Goal: Task Accomplishment & Management: Use online tool/utility

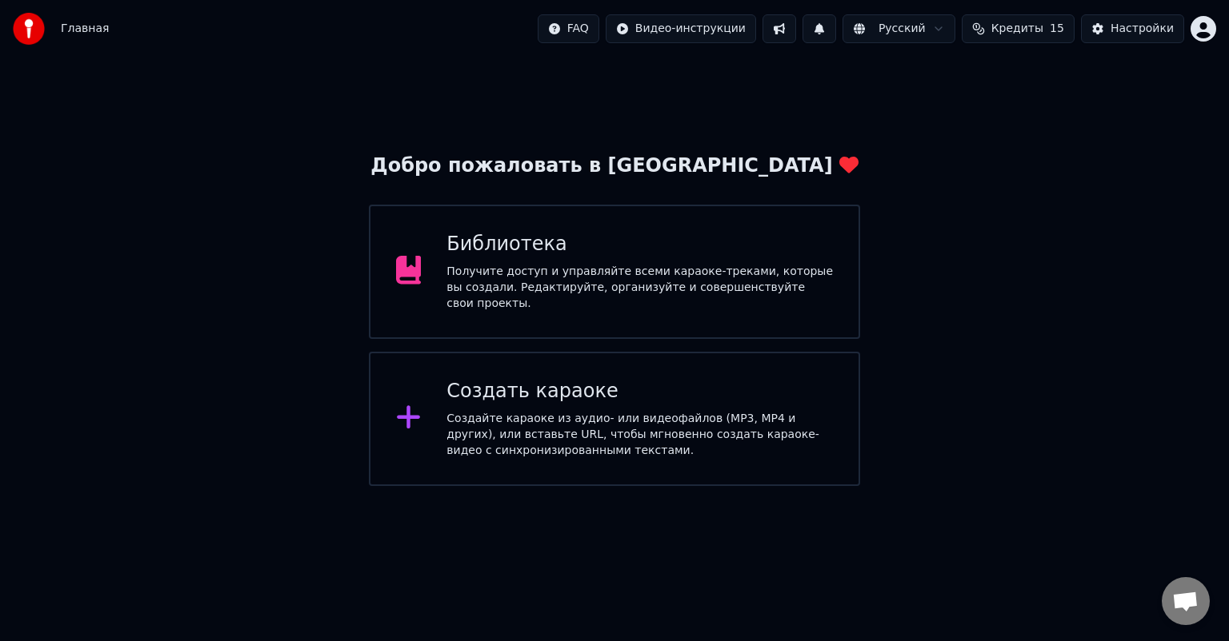
click at [522, 389] on div "Создать караоке" at bounding box center [639, 392] width 386 height 26
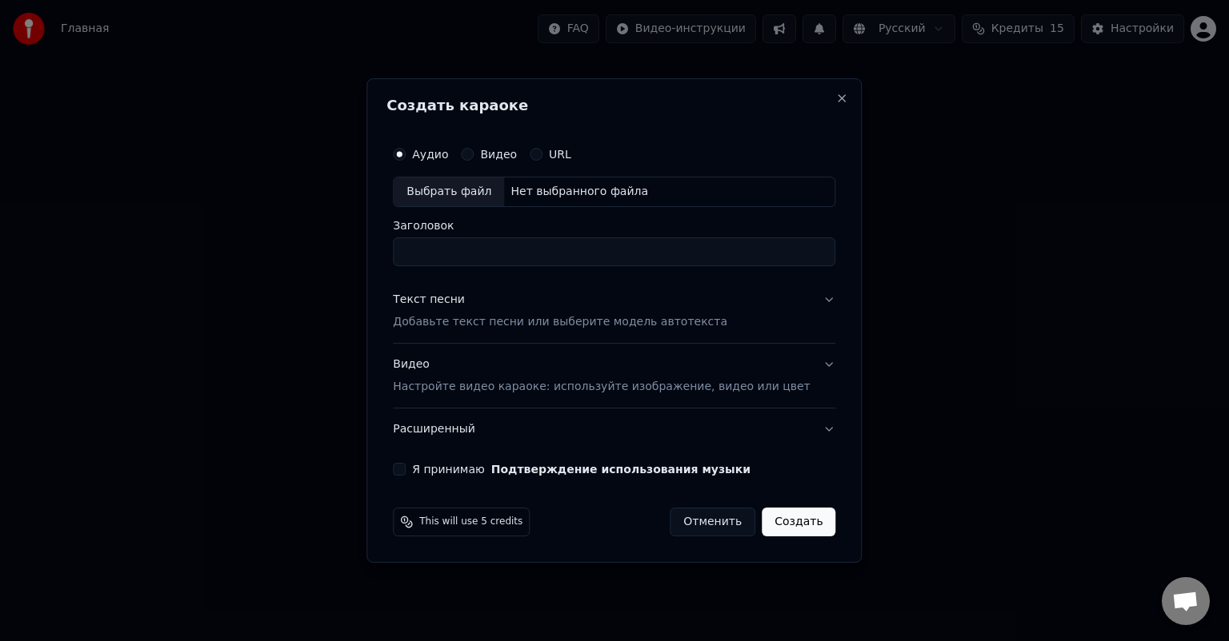
click at [448, 322] on p "Добавьте текст песни или выберите модель автотекста" at bounding box center [560, 322] width 334 height 16
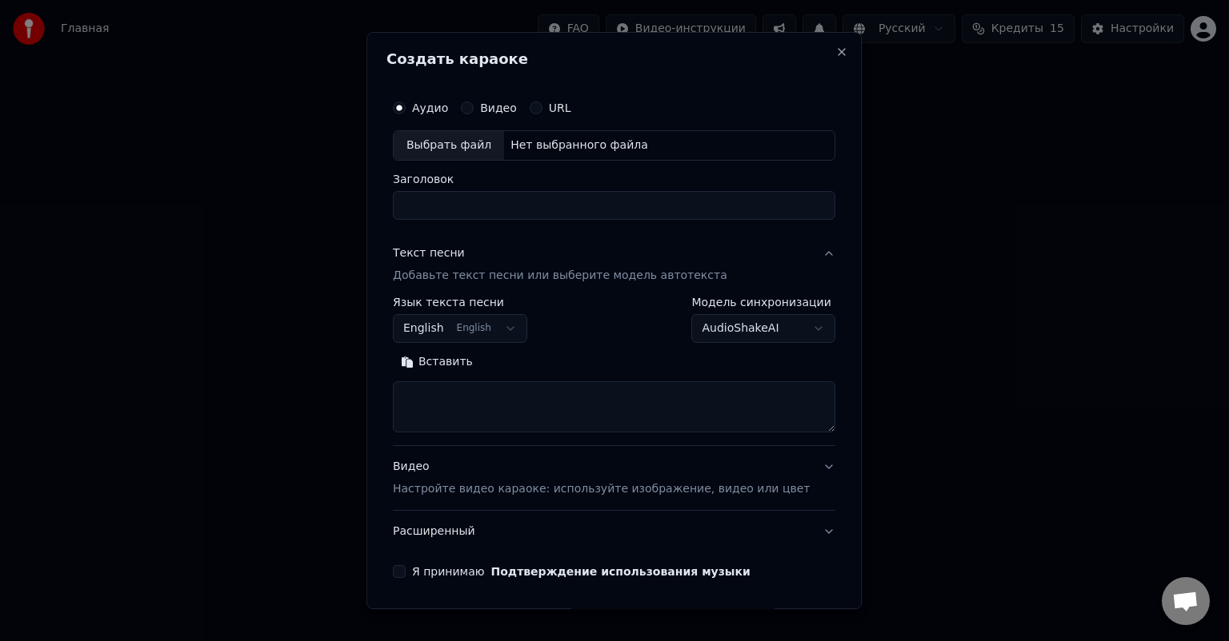
click at [457, 400] on textarea at bounding box center [614, 407] width 442 height 51
paste textarea "**********"
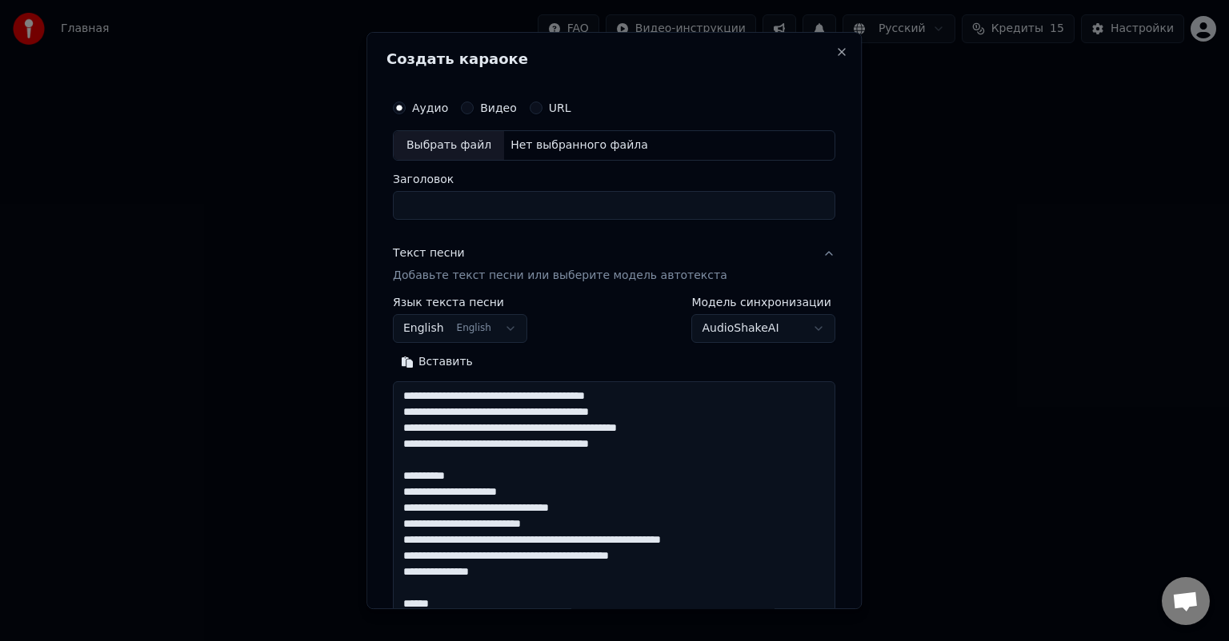
scroll to position [243, 0]
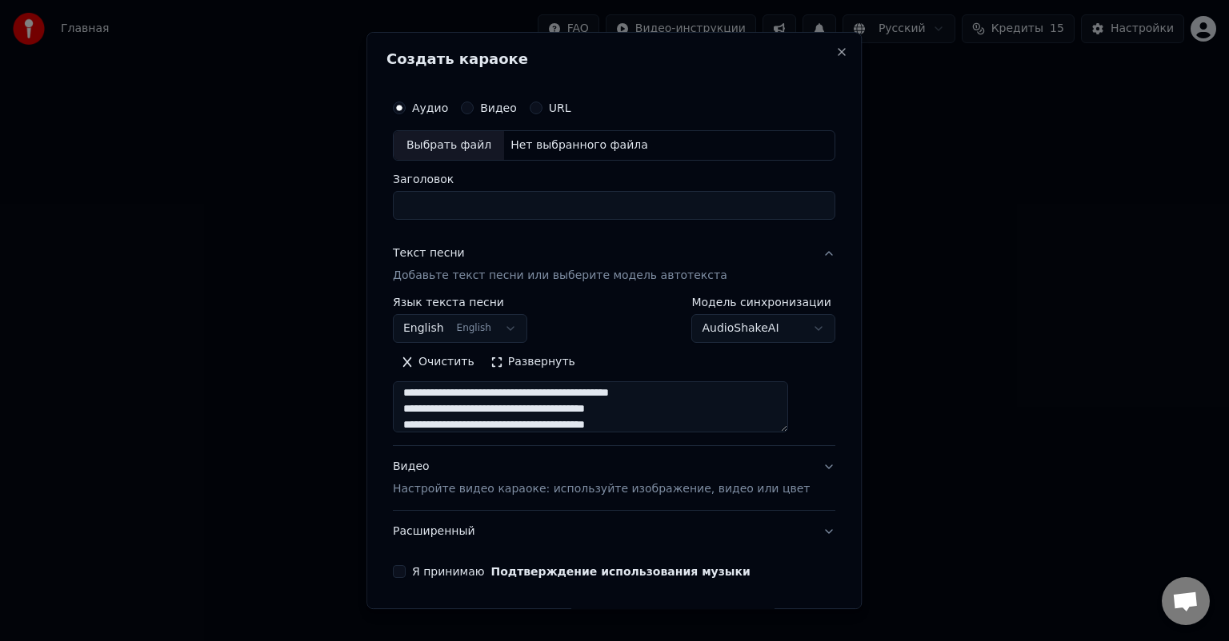
type textarea "**********"
click at [391, 354] on div "**********" at bounding box center [613, 320] width 495 height 577
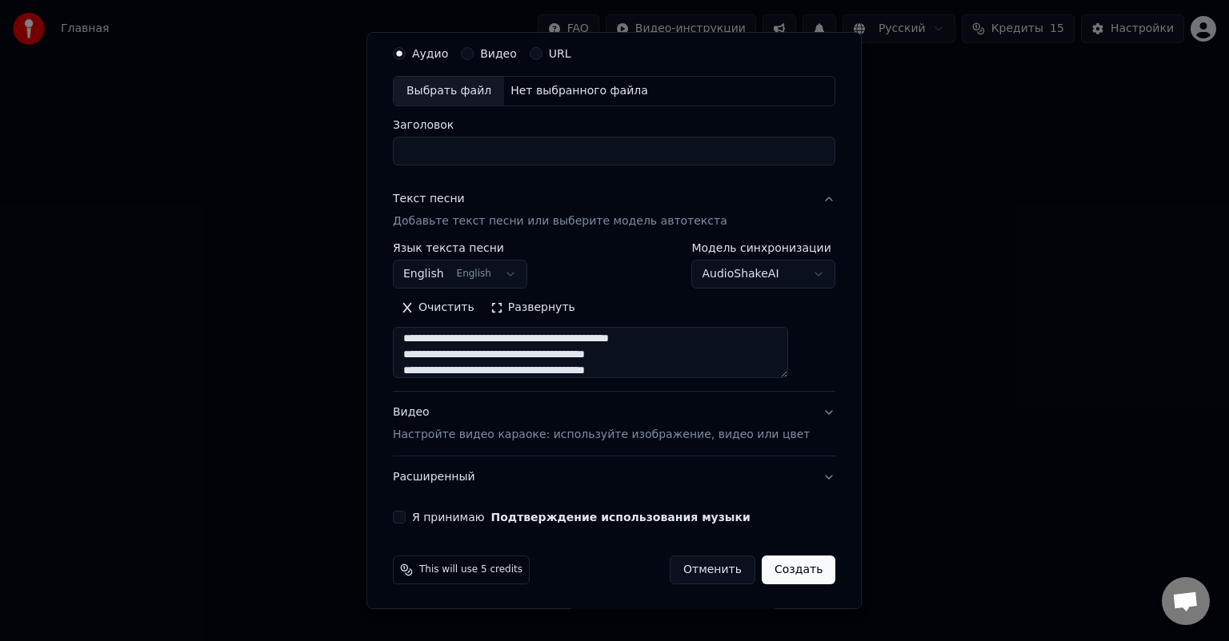
click at [581, 434] on p "Настройте видео караоке: используйте изображение, видео или цвет" at bounding box center [601, 435] width 417 height 16
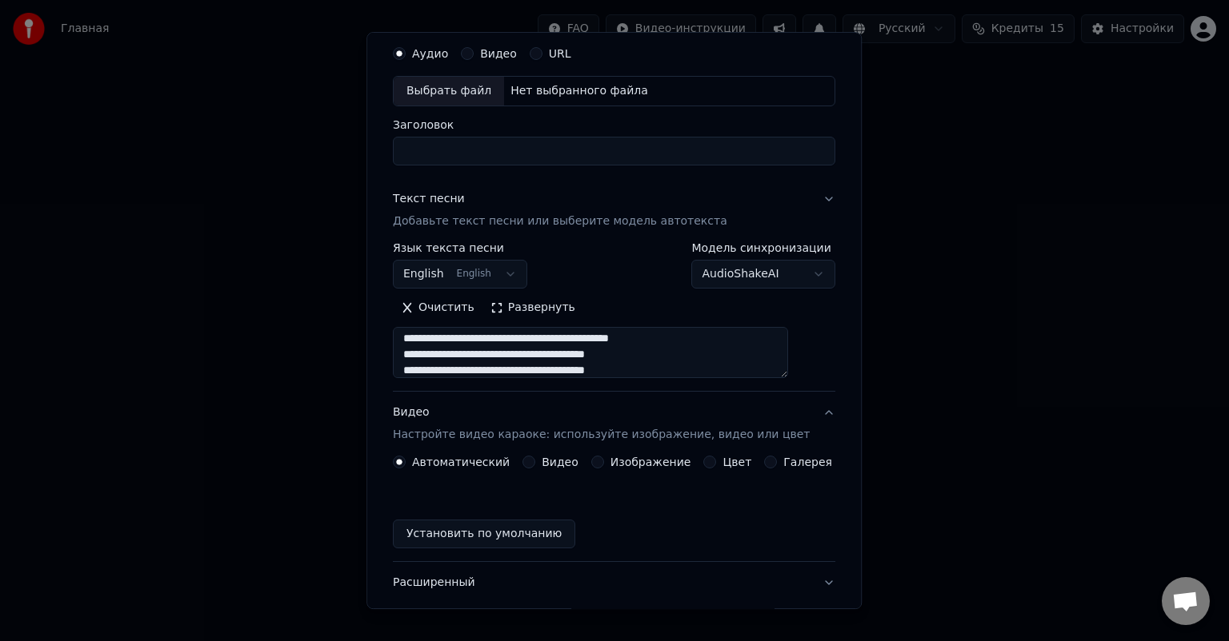
scroll to position [12, 0]
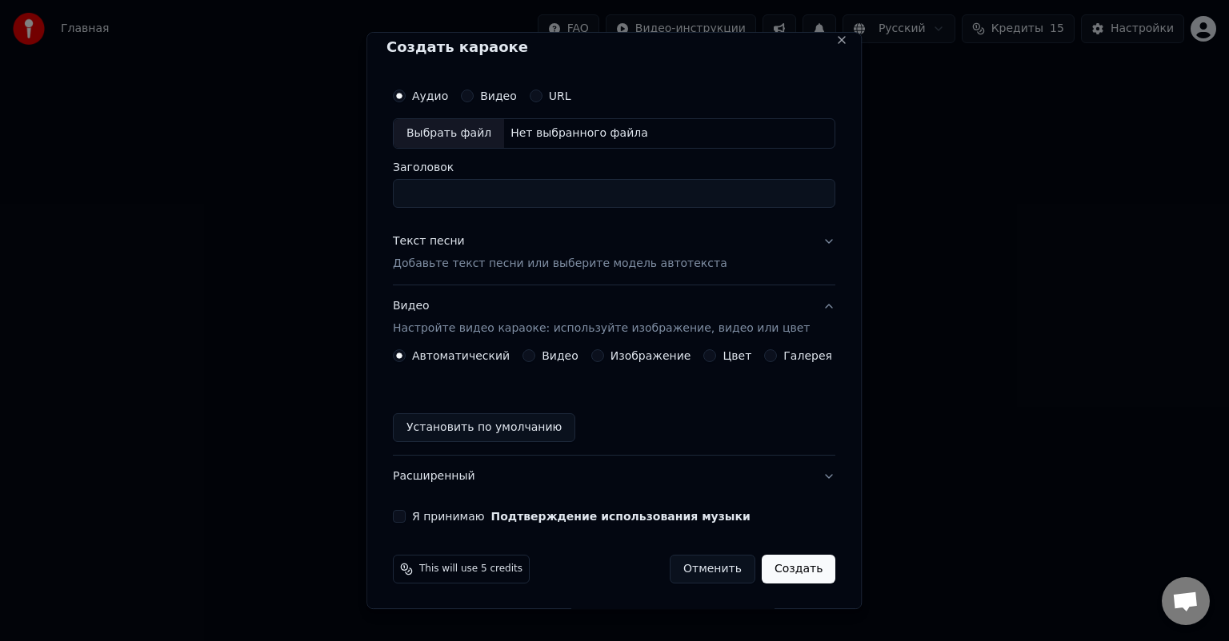
click at [704, 355] on button "Цвет" at bounding box center [710, 356] width 13 height 13
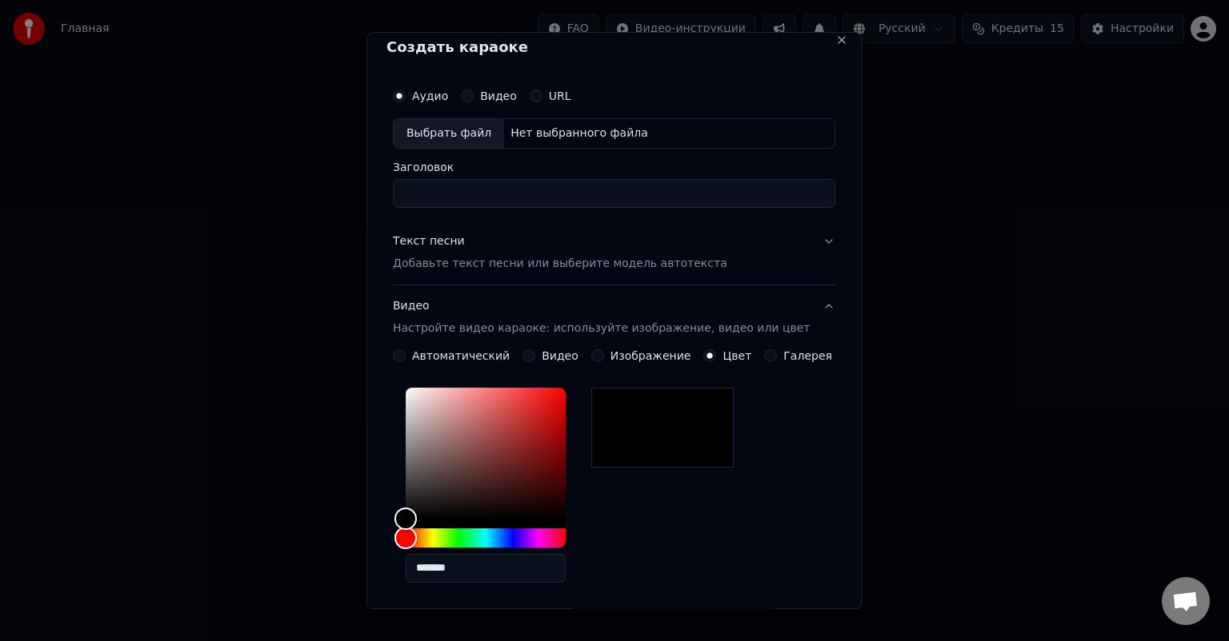
click at [629, 352] on label "Изображение" at bounding box center [650, 355] width 81 height 11
click at [604, 352] on button "Изображение" at bounding box center [597, 356] width 13 height 13
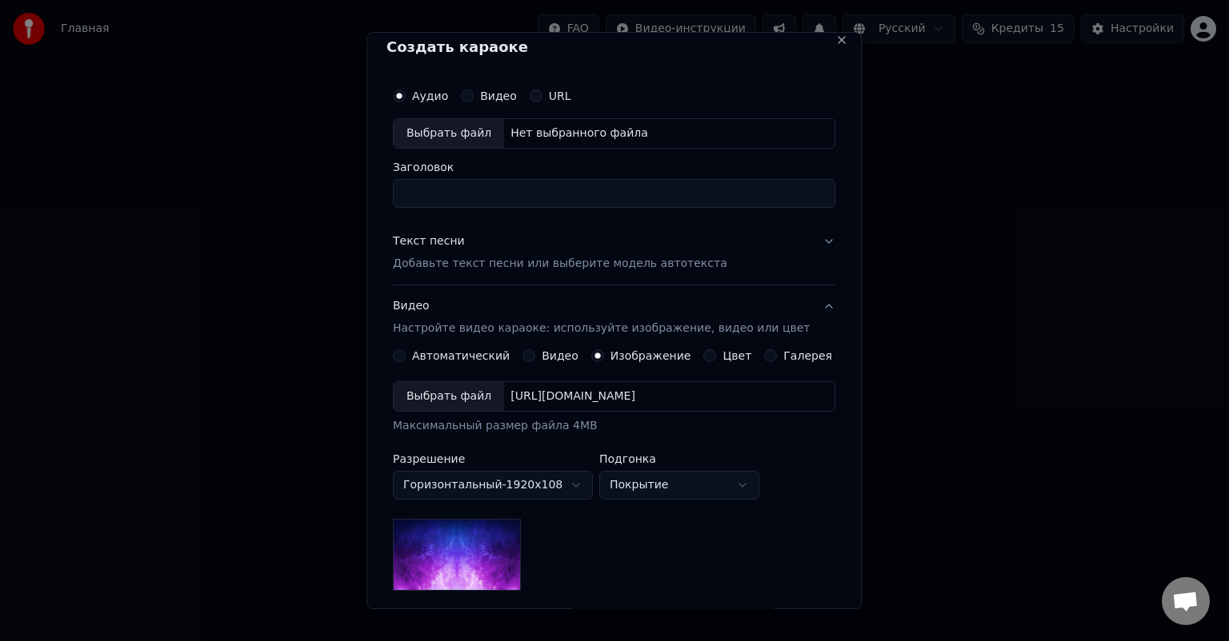
click at [537, 358] on div "Видео" at bounding box center [550, 356] width 56 height 13
click at [537, 356] on div "Видео" at bounding box center [550, 356] width 56 height 13
click at [528, 355] on button "Видео" at bounding box center [528, 356] width 13 height 13
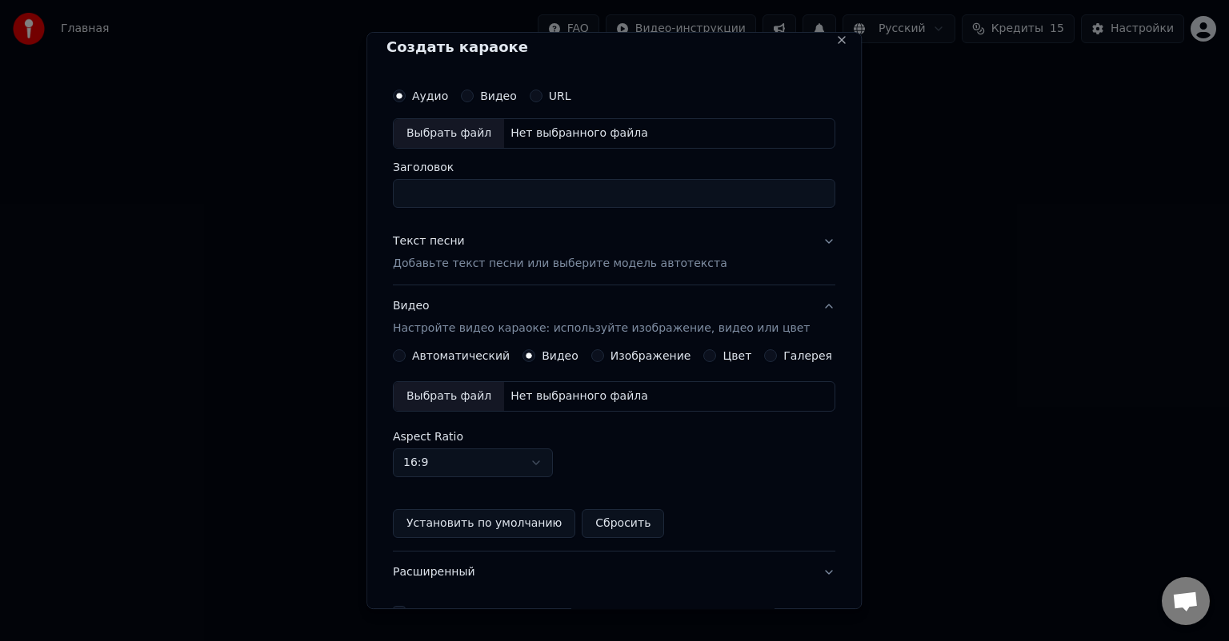
click at [709, 355] on div "Цвет" at bounding box center [728, 356] width 48 height 13
click at [704, 354] on button "Цвет" at bounding box center [710, 356] width 13 height 13
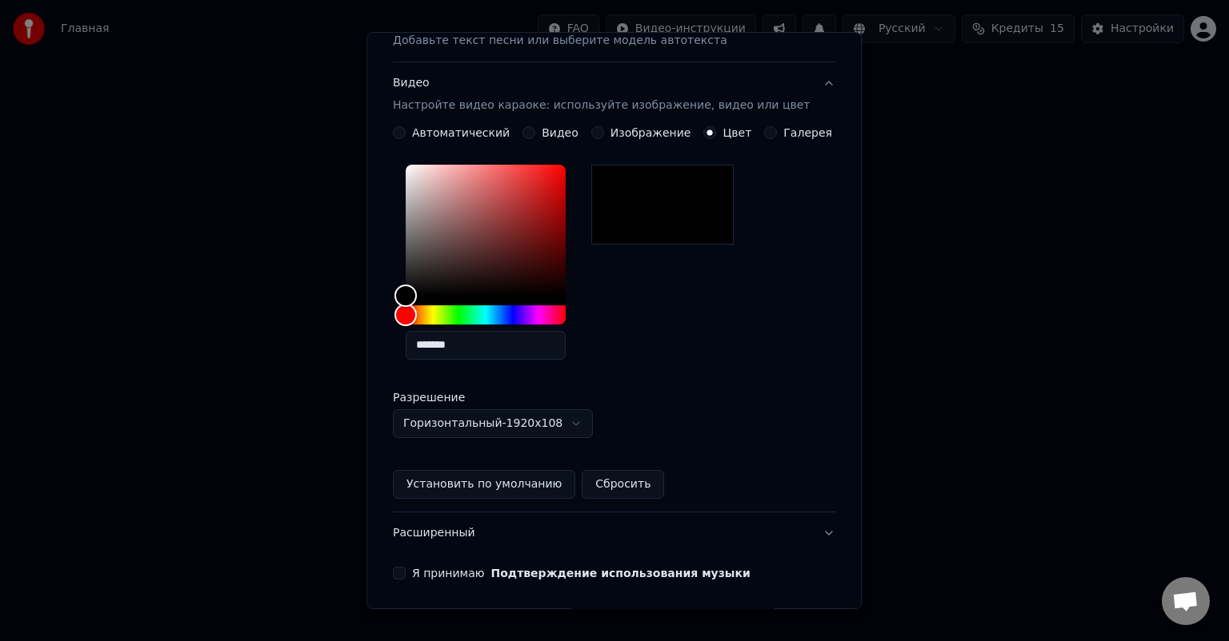
scroll to position [291, 0]
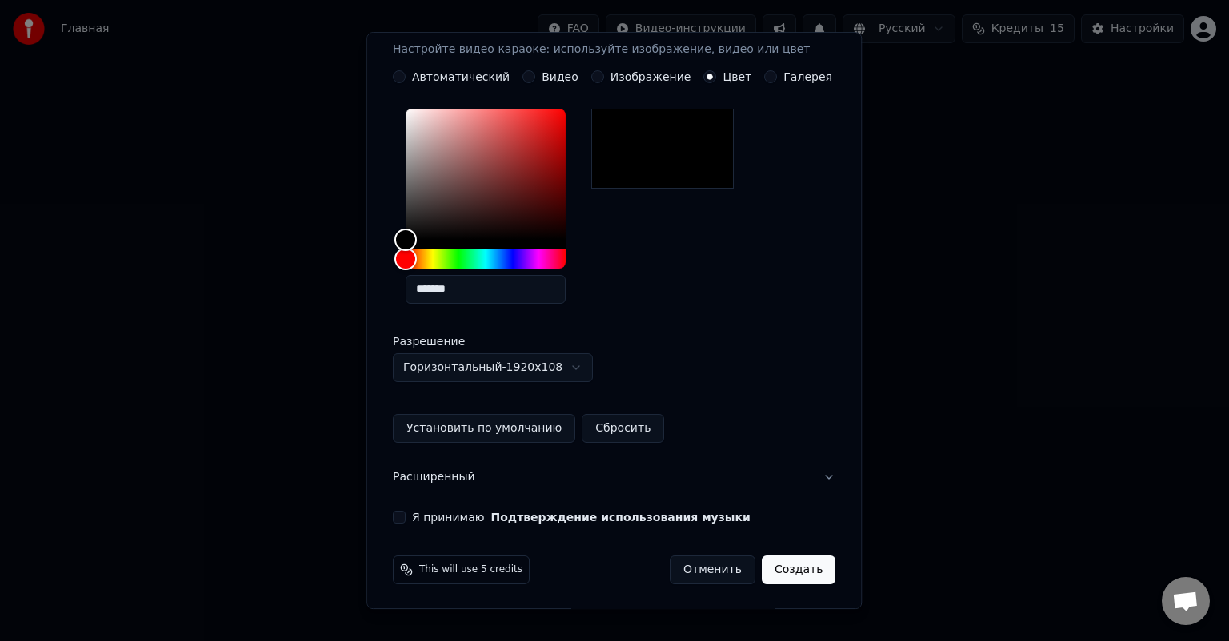
click at [424, 519] on label "Я принимаю Подтверждение использования музыки" at bounding box center [581, 517] width 338 height 11
click at [406, 519] on button "Я принимаю Подтверждение использования музыки" at bounding box center [399, 517] width 13 height 13
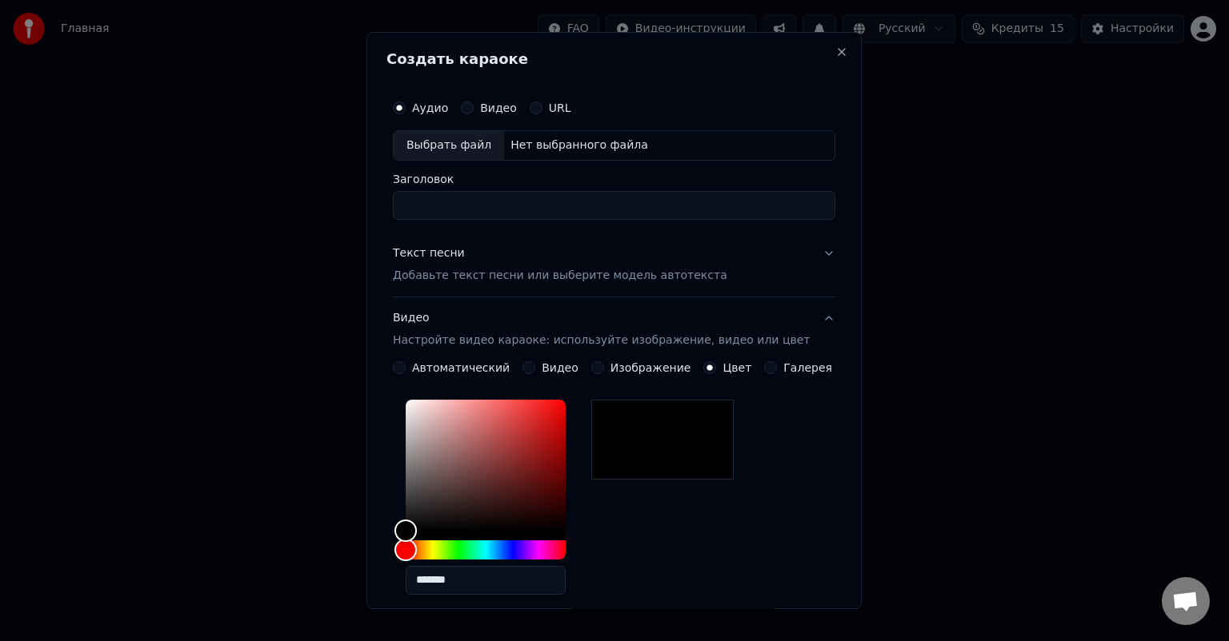
click at [457, 160] on div "Аудио Видео URL Выбрать файл Нет выбранного файла Заголовок" at bounding box center [614, 156] width 442 height 128
click at [469, 152] on div "Выбрать файл" at bounding box center [449, 145] width 110 height 29
type input "**********"
click at [617, 264] on div "Текст песни Добавьте текст песни или выберите модель автотекста" at bounding box center [560, 265] width 334 height 38
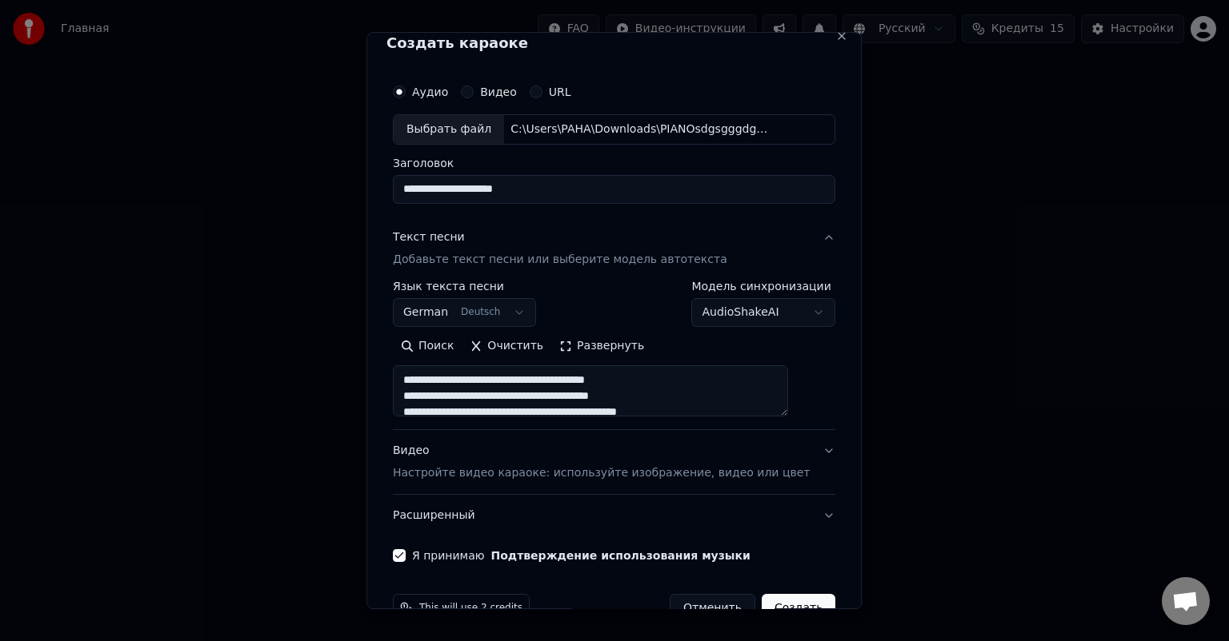
scroll to position [54, 0]
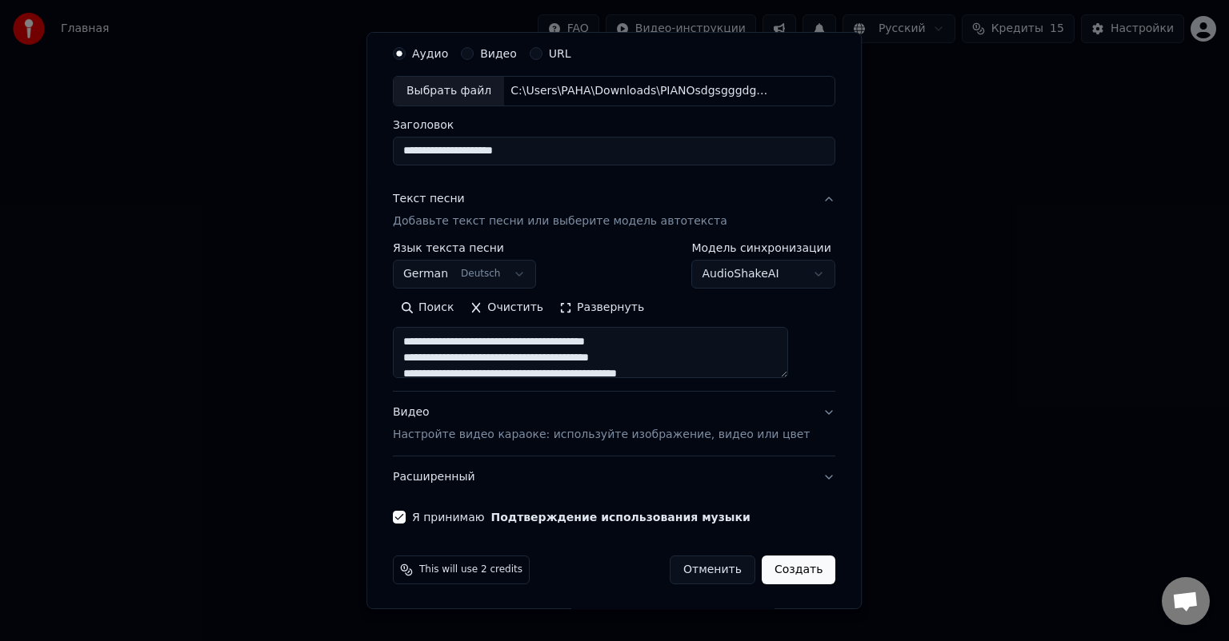
click at [769, 569] on button "Создать" at bounding box center [798, 570] width 74 height 29
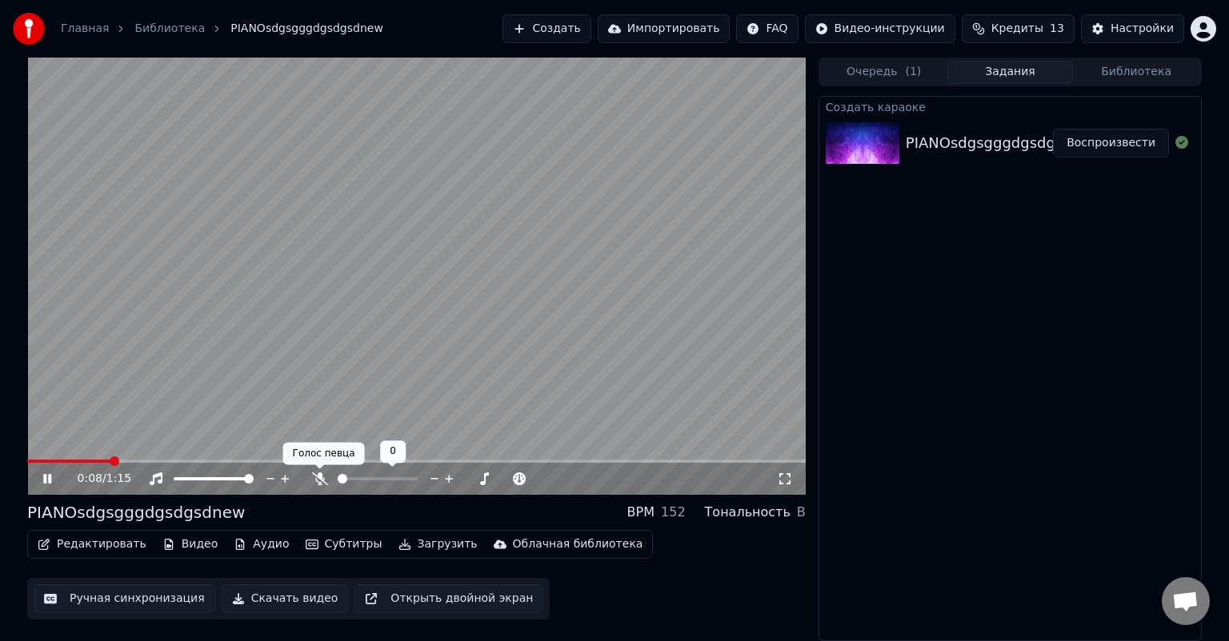
click at [317, 479] on icon at bounding box center [320, 479] width 16 height 13
click at [564, 33] on button "Создать" at bounding box center [546, 28] width 88 height 29
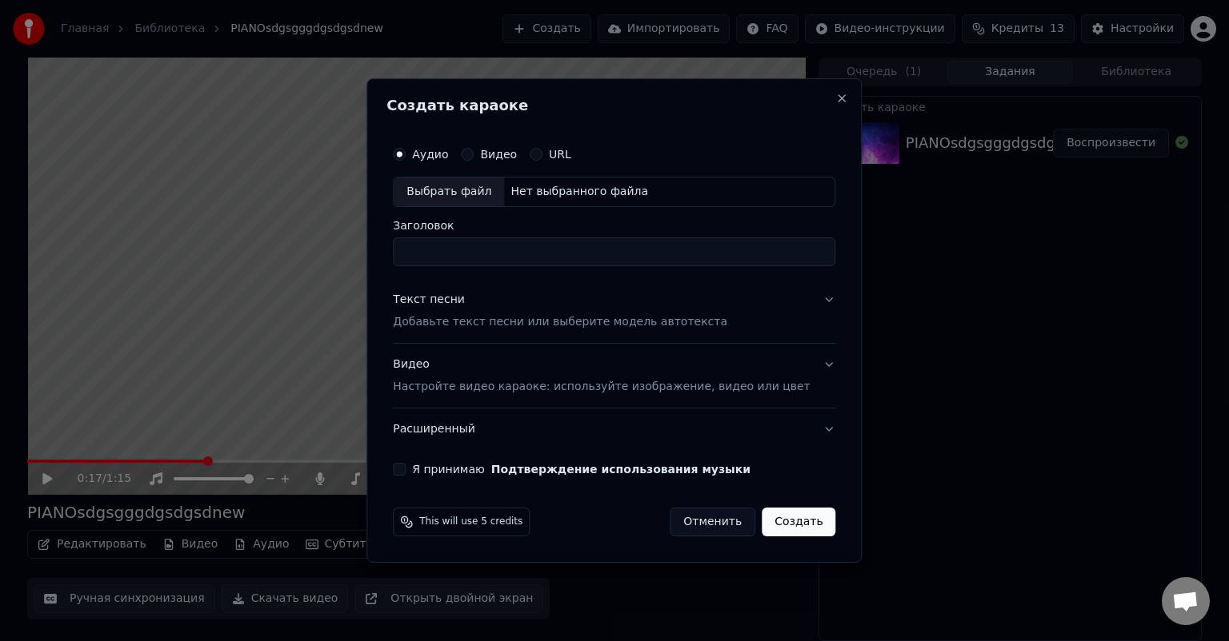
click at [466, 193] on div "Выбрать файл" at bounding box center [449, 192] width 110 height 29
type input "**********"
click at [484, 326] on p "Добавьте текст песни или выберите модель автотекста" at bounding box center [560, 322] width 334 height 16
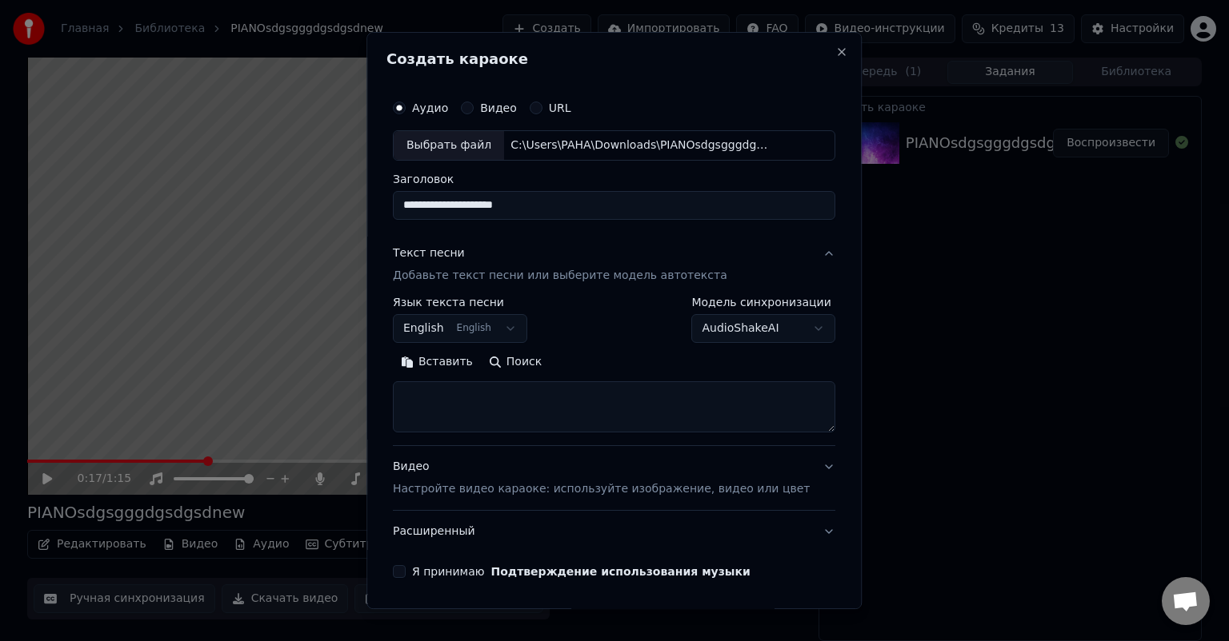
click at [477, 410] on textarea at bounding box center [614, 407] width 442 height 51
paste textarea "**********"
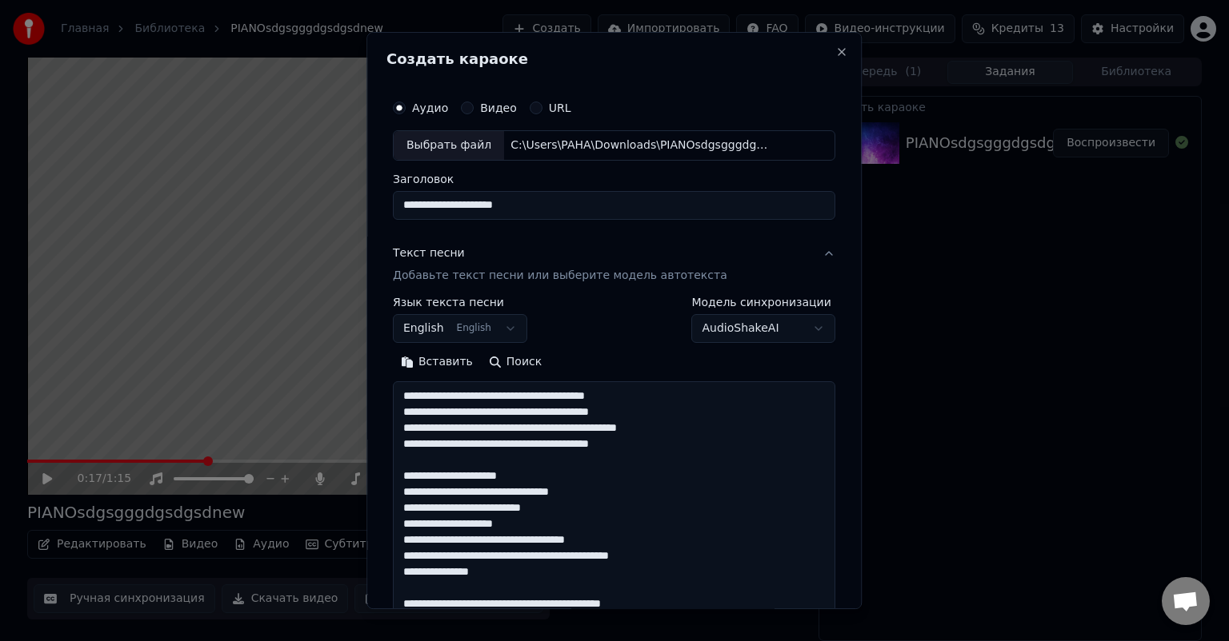
scroll to position [227, 0]
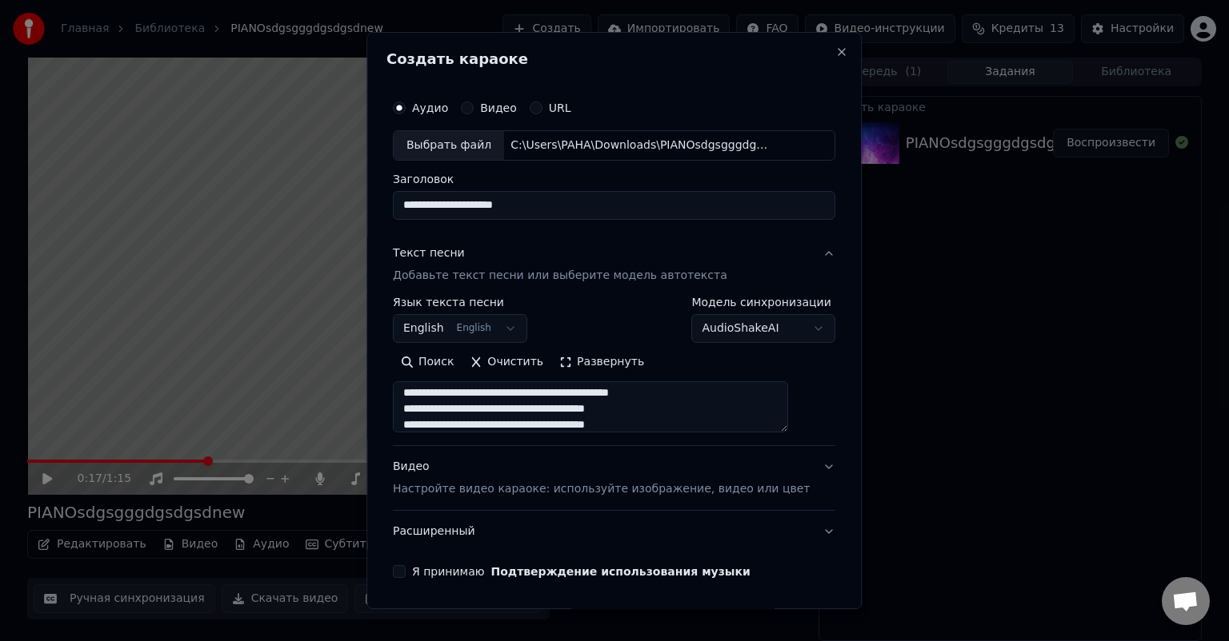
click at [410, 393] on textarea "**********" at bounding box center [590, 407] width 395 height 51
type textarea "**********"
click at [394, 419] on div "**********" at bounding box center [613, 320] width 495 height 577
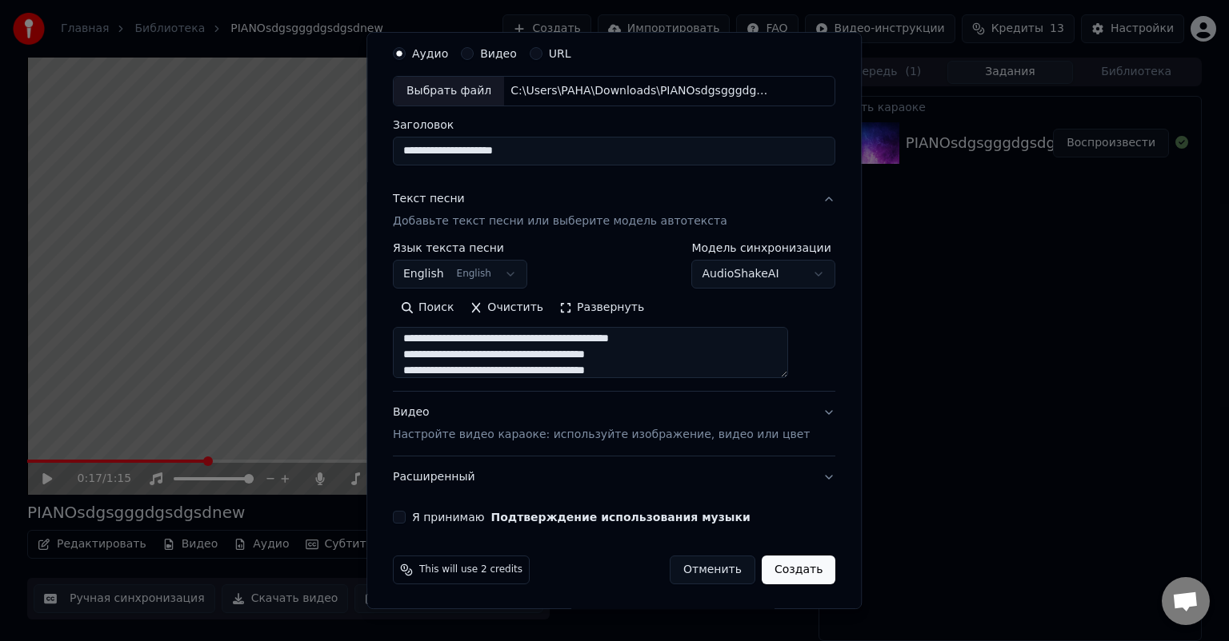
click at [650, 446] on button "Видео Настройте видео караоке: используйте изображение, видео или цвет" at bounding box center [614, 424] width 442 height 64
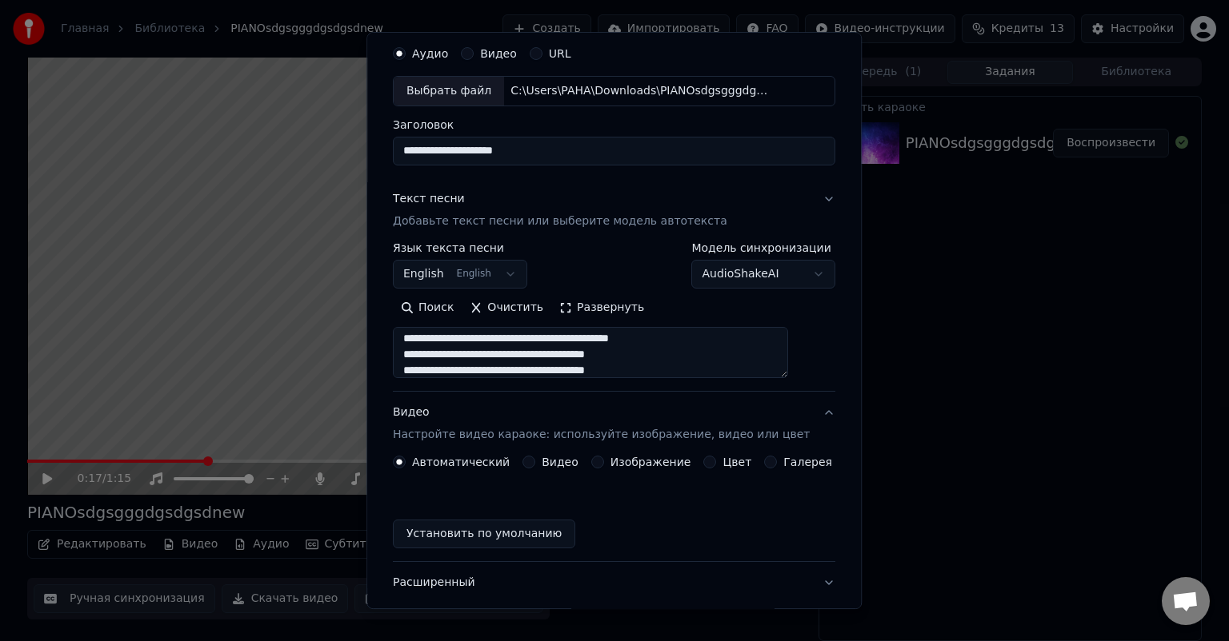
scroll to position [12, 0]
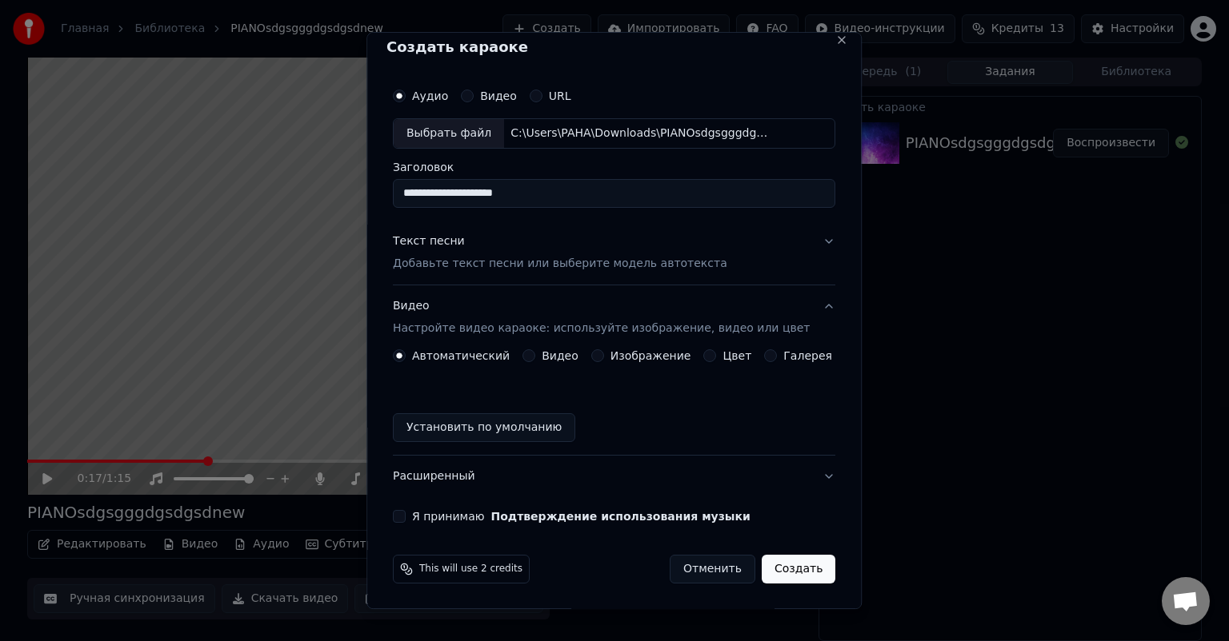
click at [390, 394] on div "**********" at bounding box center [613, 320] width 495 height 577
click at [418, 507] on div "**********" at bounding box center [613, 302] width 455 height 456
click at [406, 515] on button "Я принимаю Подтверждение использования музыки" at bounding box center [399, 516] width 13 height 13
click at [773, 566] on button "Создать" at bounding box center [798, 569] width 74 height 29
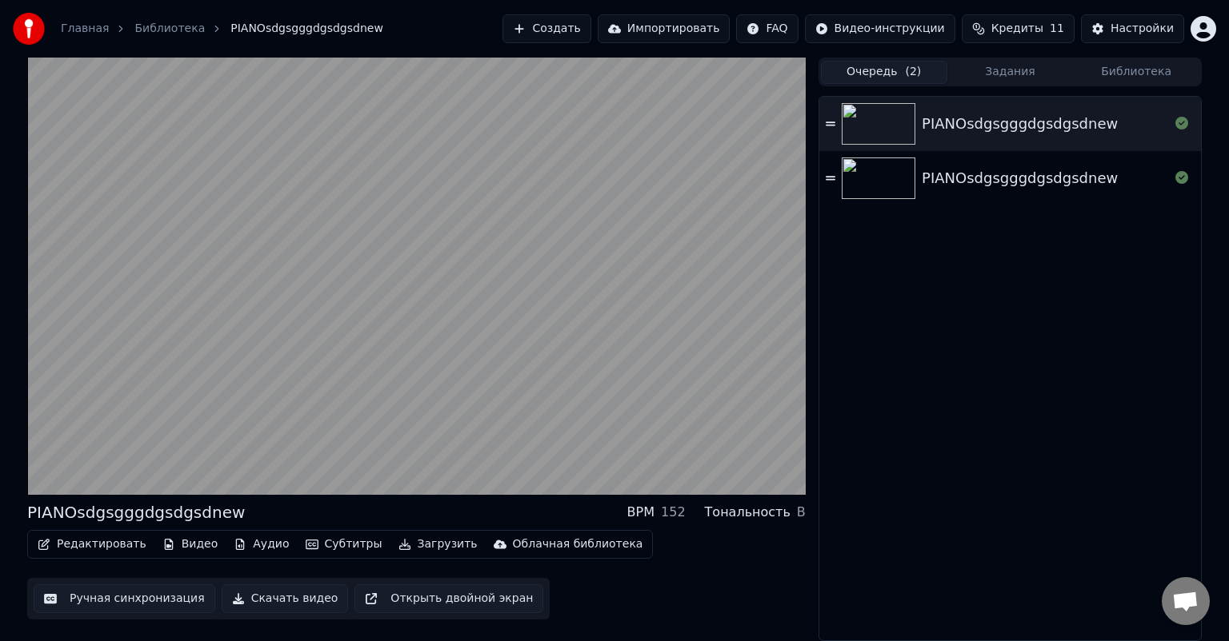
click at [857, 74] on button "Очередь ( 2 )" at bounding box center [884, 72] width 126 height 23
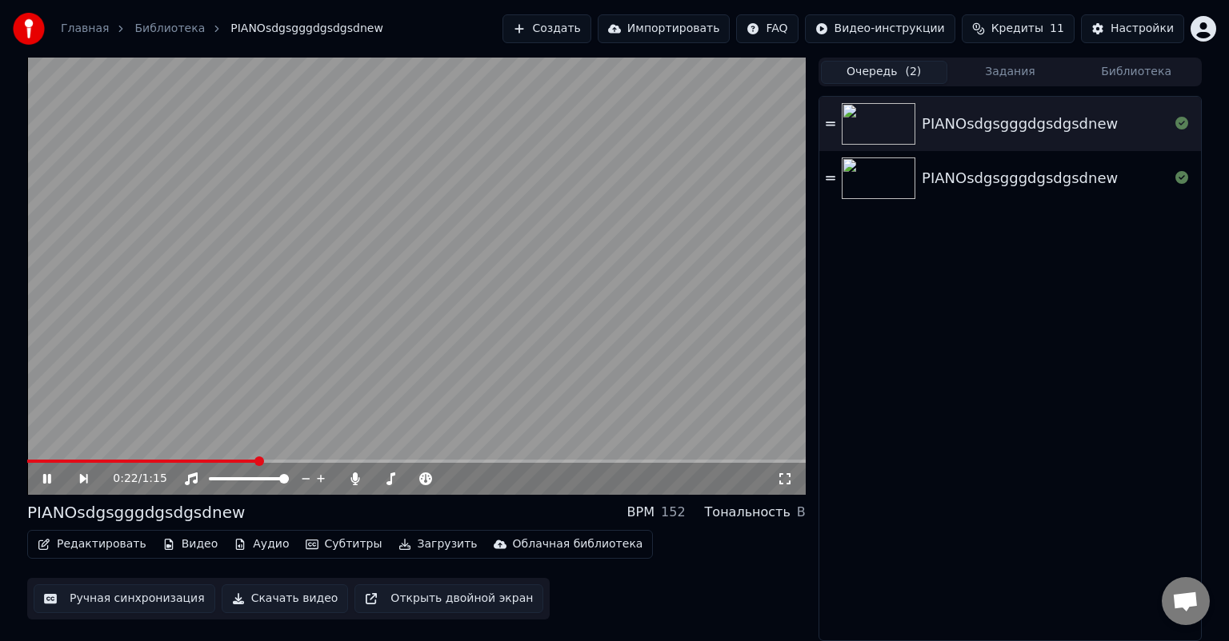
click at [1039, 120] on div "PIANOsdgsgggdgsdgsdnew" at bounding box center [1019, 124] width 196 height 22
click at [1033, 170] on div "PIANOsdgsgggdgsdgsdnew" at bounding box center [1019, 178] width 196 height 22
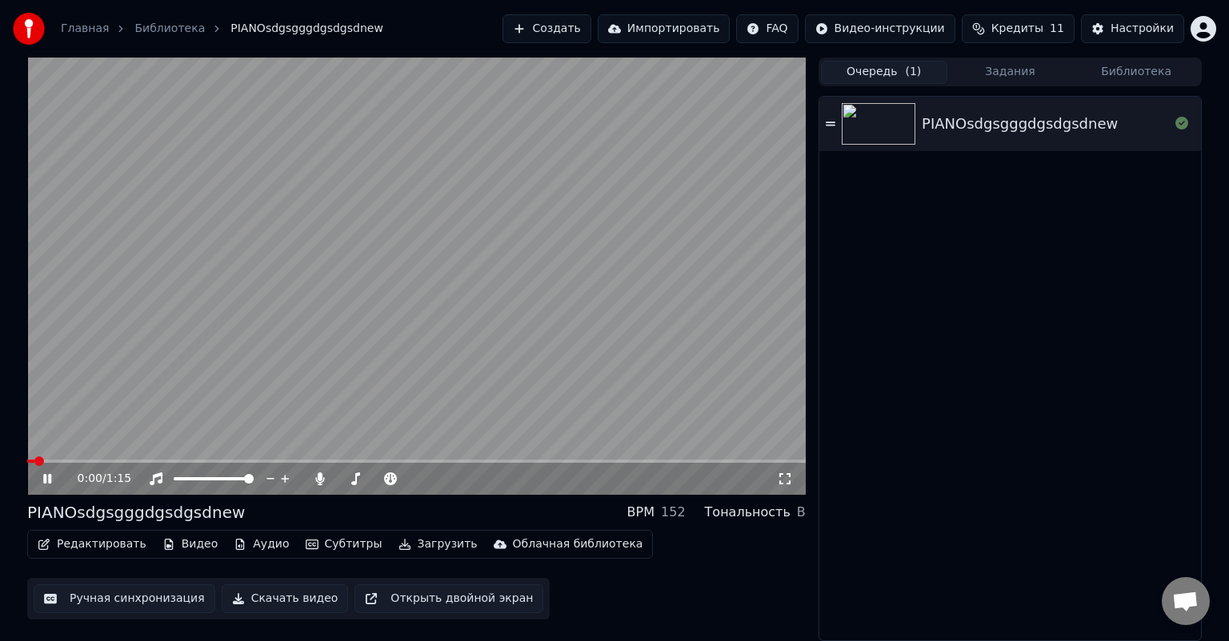
click at [1014, 74] on button "Задания" at bounding box center [1010, 72] width 126 height 23
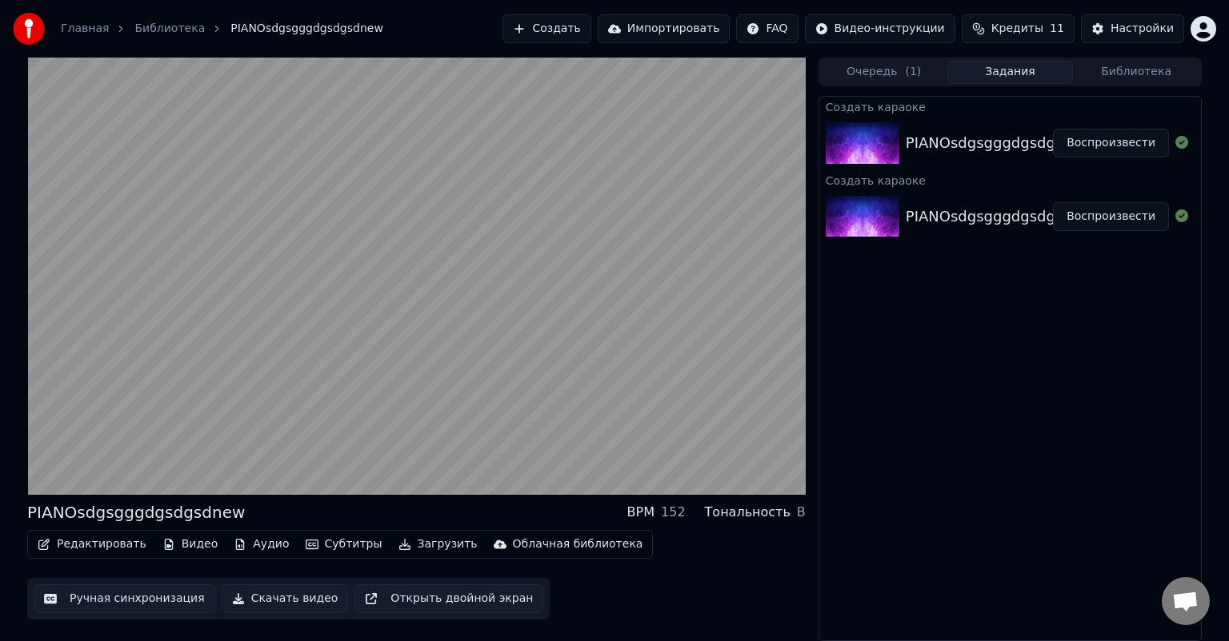
click at [1083, 153] on button "Воспроизвести" at bounding box center [1111, 143] width 116 height 29
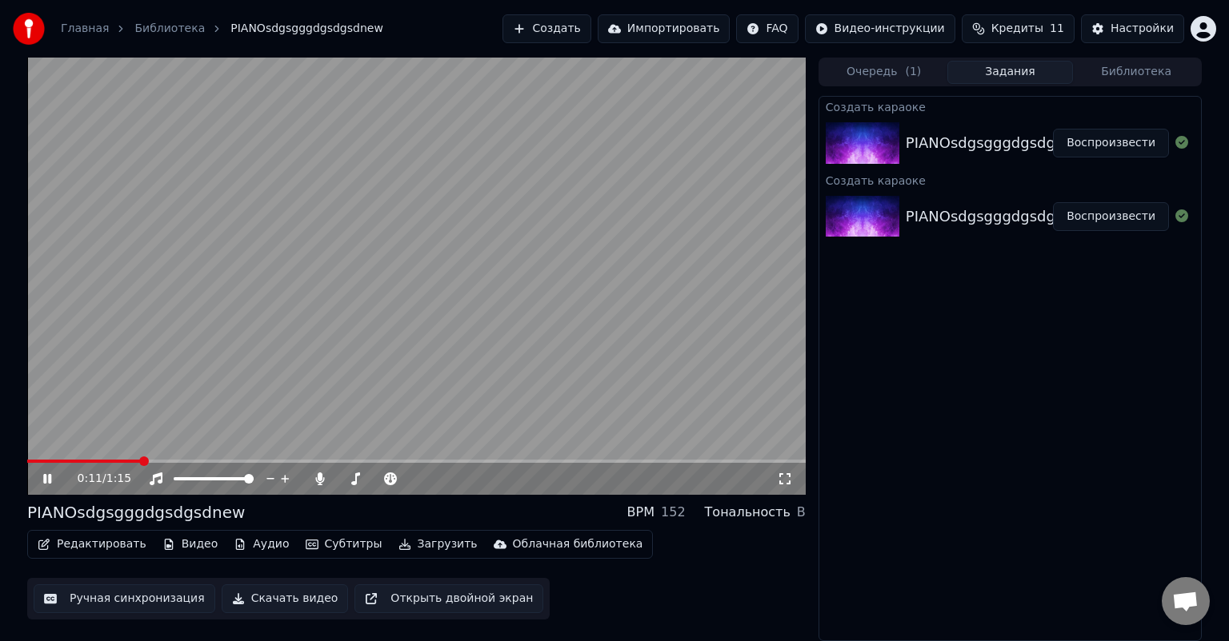
click at [142, 461] on span at bounding box center [416, 461] width 778 height 3
click at [250, 456] on video at bounding box center [416, 277] width 778 height 438
click at [254, 455] on video at bounding box center [416, 277] width 778 height 438
click at [364, 454] on video at bounding box center [416, 277] width 778 height 438
click at [364, 461] on span at bounding box center [416, 461] width 778 height 3
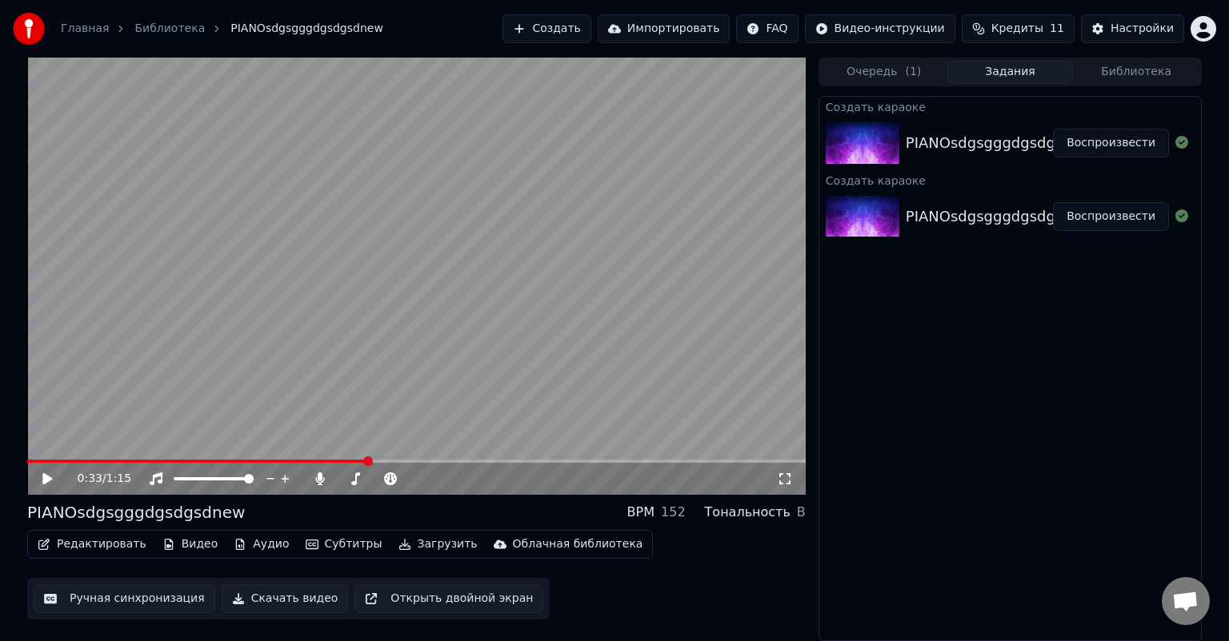
click at [534, 457] on video at bounding box center [416, 277] width 778 height 438
drag, startPoint x: 75, startPoint y: 465, endPoint x: 16, endPoint y: 466, distance: 59.2
click at [16, 466] on div "0:34 / 1:15 PIANOsdgsgggdgsdgsdnew BPM 152 Тональность B Редактировать Видео Ау…" at bounding box center [614, 350] width 1200 height 584
click at [27, 463] on span at bounding box center [37, 461] width 21 height 3
click at [849, 218] on img at bounding box center [862, 217] width 74 height 42
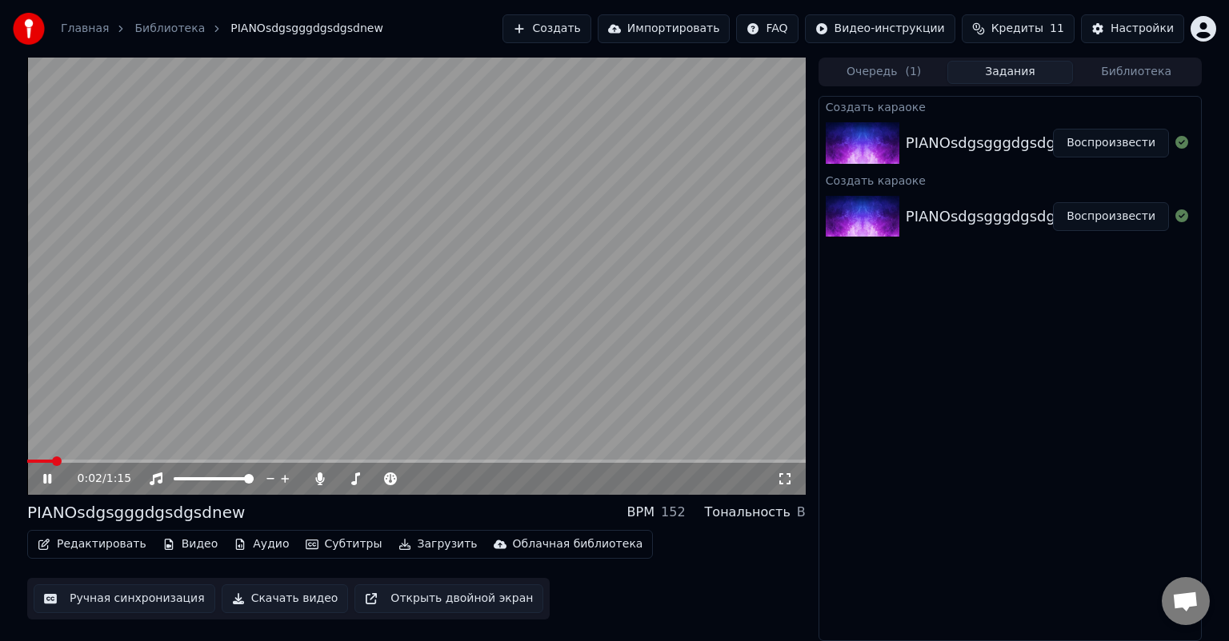
drag, startPoint x: 963, startPoint y: 145, endPoint x: 1049, endPoint y: 141, distance: 85.7
click at [964, 145] on div "PIANOsdgsgggdgsdgsdnew" at bounding box center [1003, 143] width 196 height 22
click at [1027, 134] on div "PIANOsdgsgggdgsdgsdnew" at bounding box center [1003, 143] width 196 height 22
click at [1100, 144] on button "Воспроизвести" at bounding box center [1111, 143] width 116 height 29
click at [187, 461] on span at bounding box center [416, 461] width 778 height 3
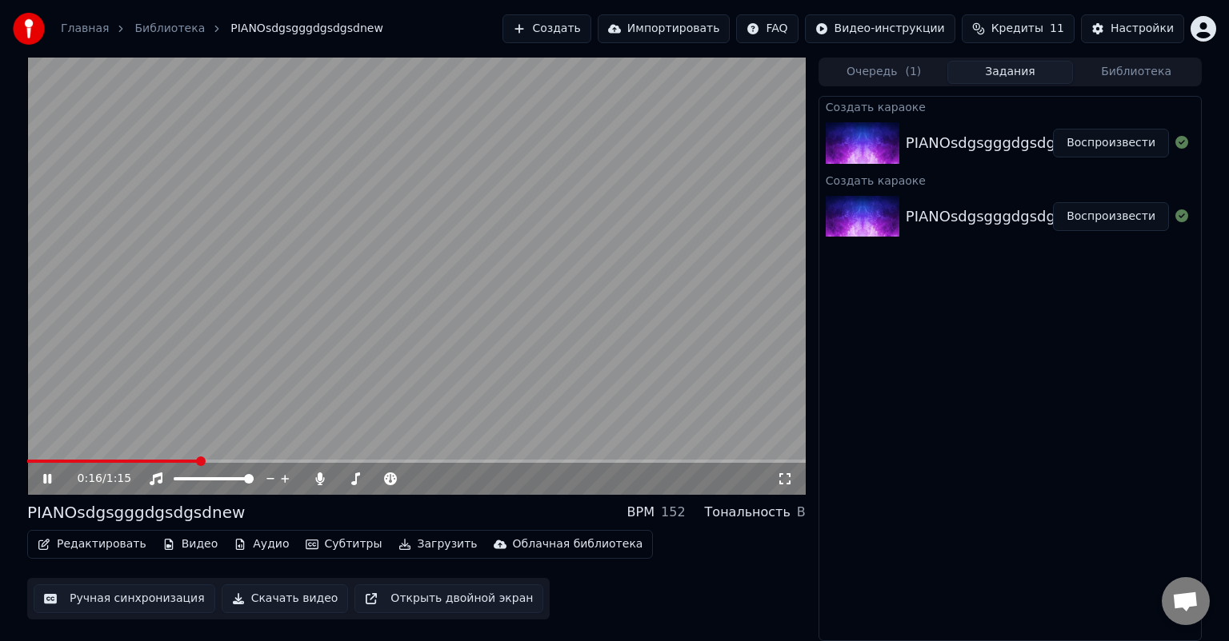
click at [266, 457] on video at bounding box center [416, 277] width 778 height 438
click at [307, 461] on span at bounding box center [416, 461] width 778 height 3
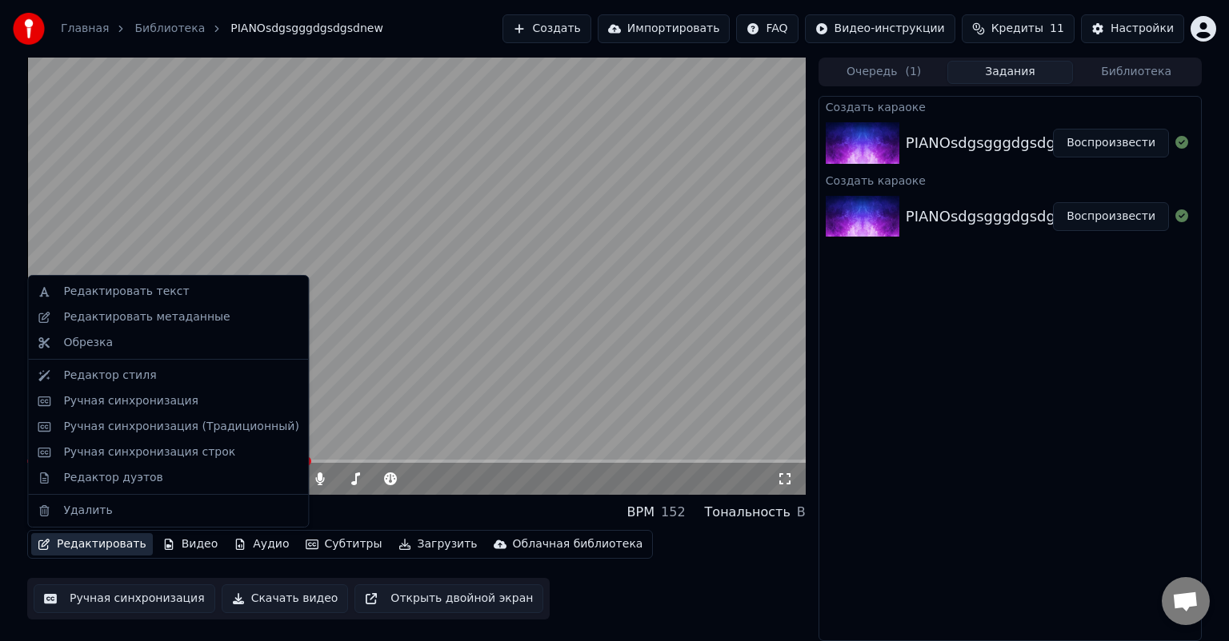
click at [117, 538] on button "Редактировать" at bounding box center [92, 544] width 122 height 22
click at [175, 381] on div "Редактор стиля" at bounding box center [180, 376] width 235 height 16
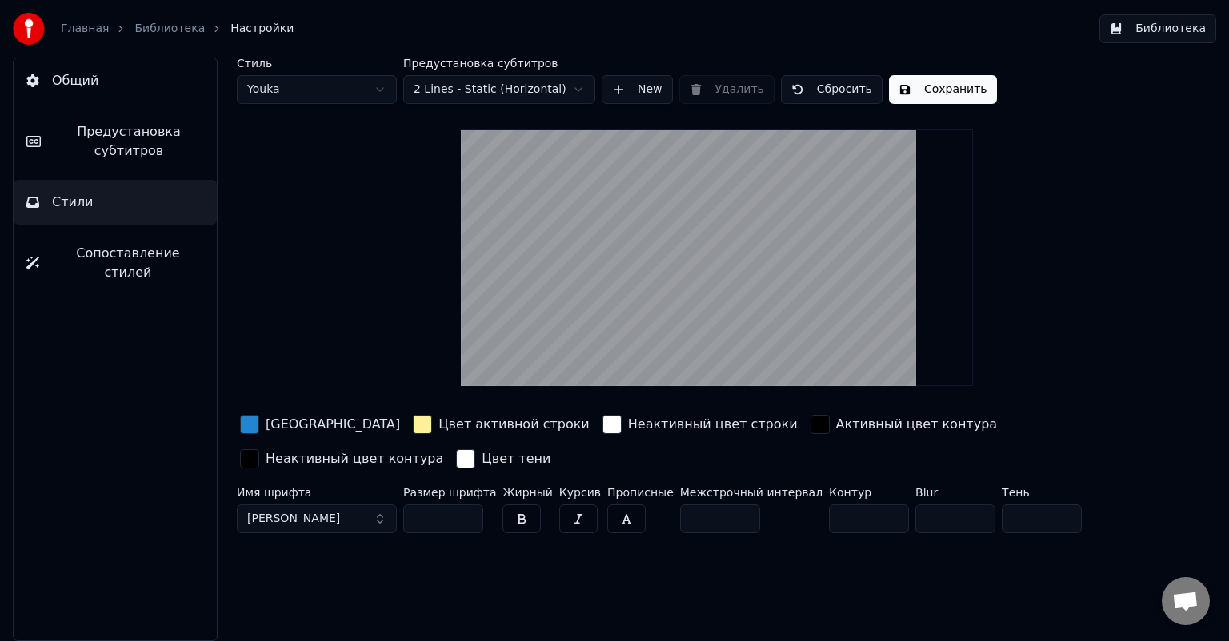
click at [469, 525] on input "**" at bounding box center [443, 519] width 80 height 29
click at [465, 520] on input "**" at bounding box center [443, 519] width 80 height 29
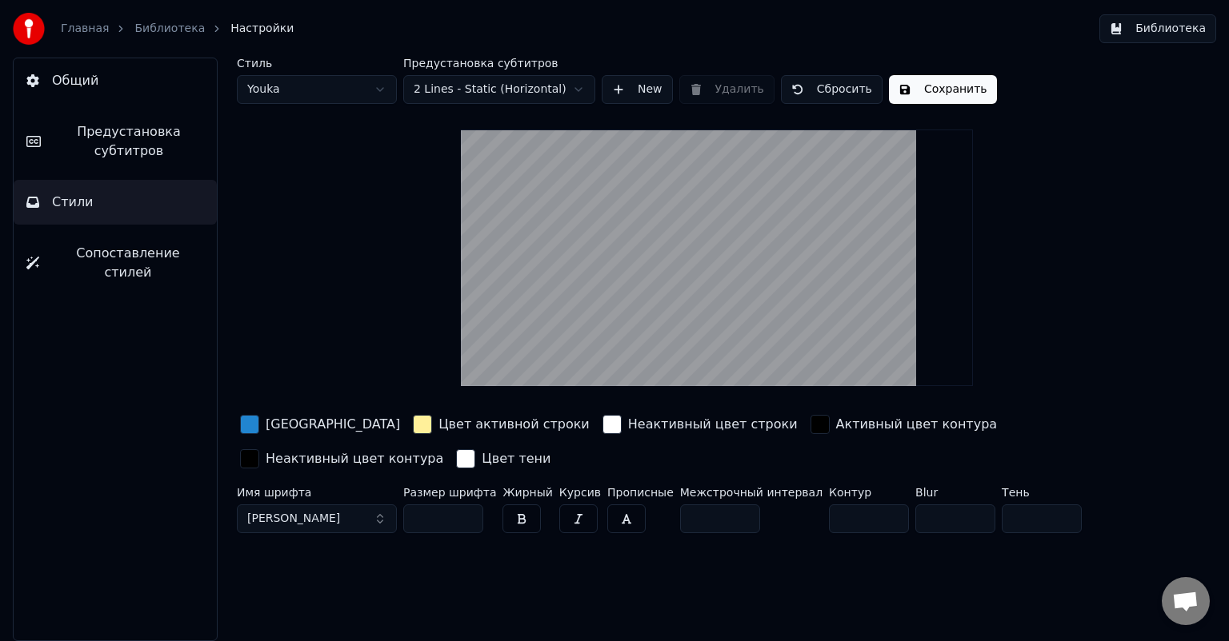
click at [465, 520] on input "**" at bounding box center [443, 519] width 80 height 29
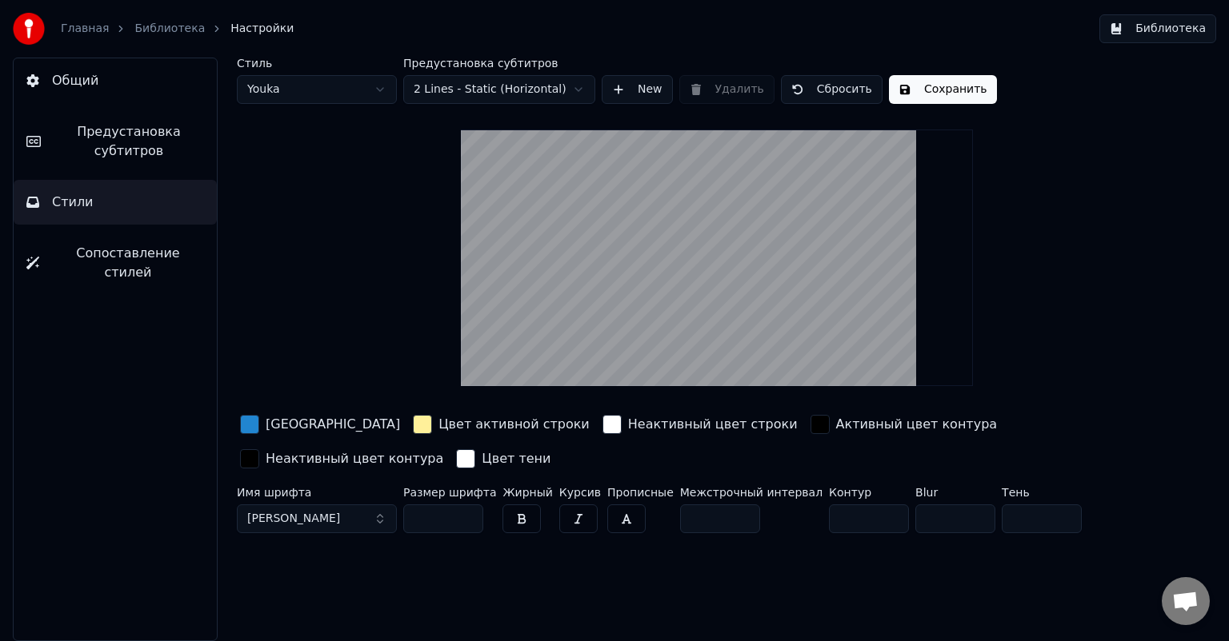
type input "**"
click at [465, 520] on input "**" at bounding box center [443, 519] width 80 height 29
click at [381, 580] on div "Стиль Youka Предустановка субтитров 2 Lines - Static (Horizontal) New Удалить С…" at bounding box center [717, 350] width 1024 height 584
click at [925, 73] on div "Стиль Youka Предустановка субтитров 2 Lines - Static (Horizontal) New Удалить С…" at bounding box center [717, 81] width 960 height 46
click at [927, 87] on button "Сохранить" at bounding box center [943, 89] width 108 height 29
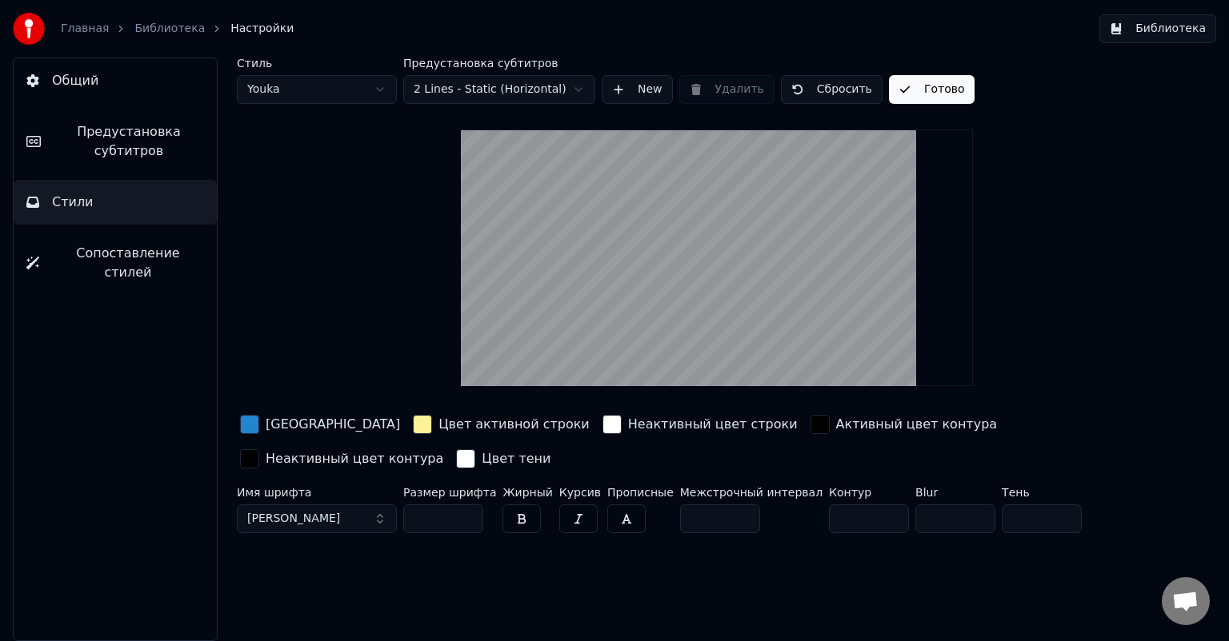
click at [927, 87] on button "Готово" at bounding box center [932, 89] width 86 height 29
click at [150, 19] on div "Главная Библиотека Настройки" at bounding box center [153, 29] width 281 height 32
click at [154, 34] on link "Библиотека" at bounding box center [169, 29] width 70 height 16
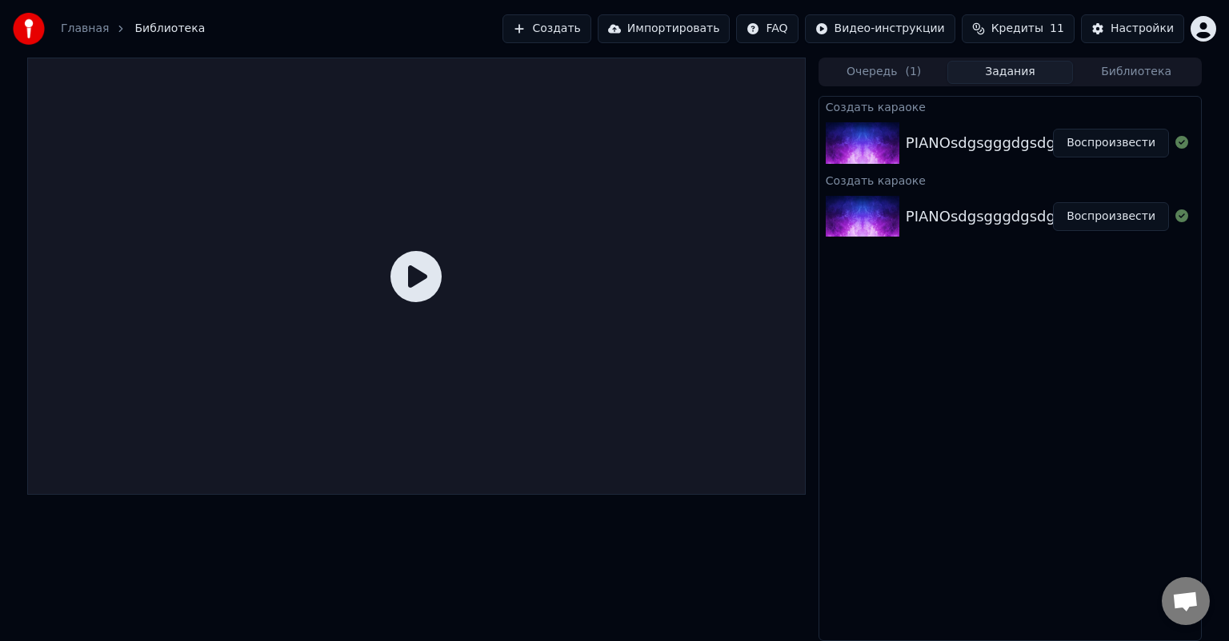
click at [1107, 208] on button "Воспроизвести" at bounding box center [1111, 216] width 116 height 29
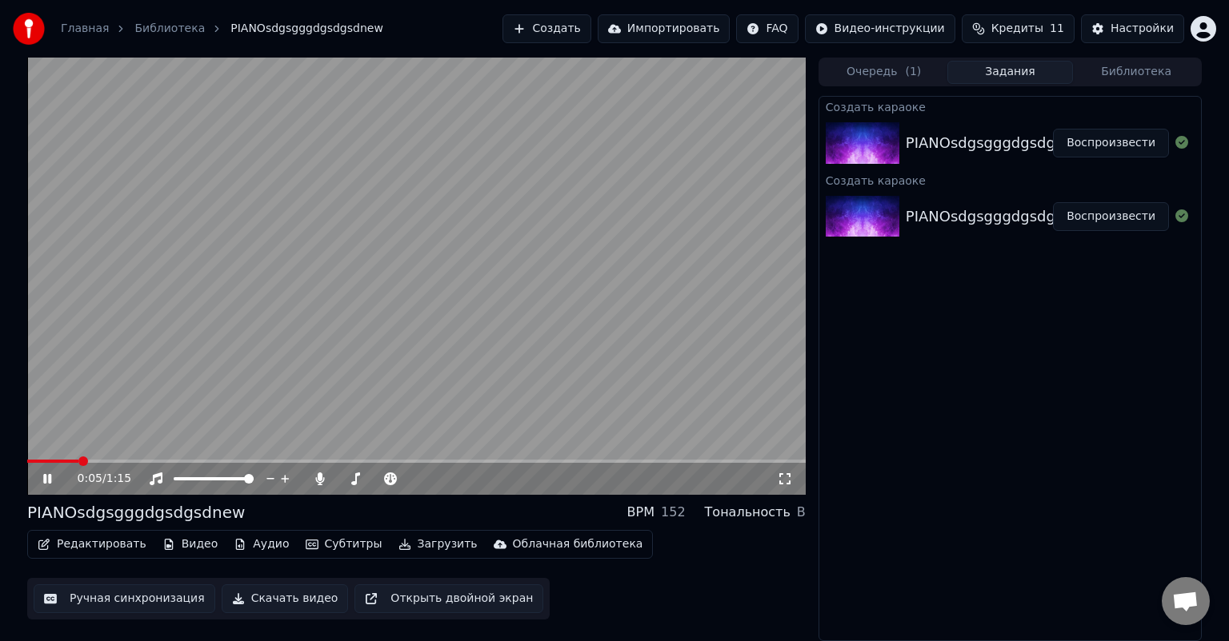
click at [79, 460] on span at bounding box center [416, 461] width 778 height 3
click at [1112, 144] on button "Воспроизвести" at bounding box center [1111, 143] width 116 height 29
click at [112, 461] on span at bounding box center [416, 461] width 778 height 3
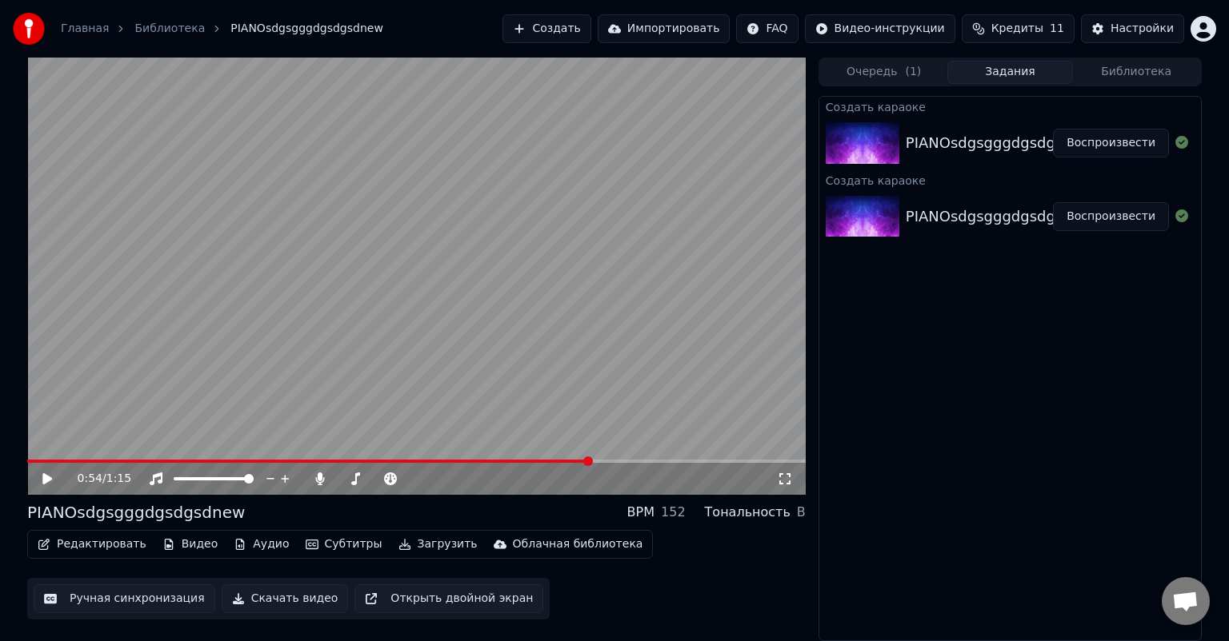
click at [112, 546] on button "Редактировать" at bounding box center [92, 544] width 122 height 22
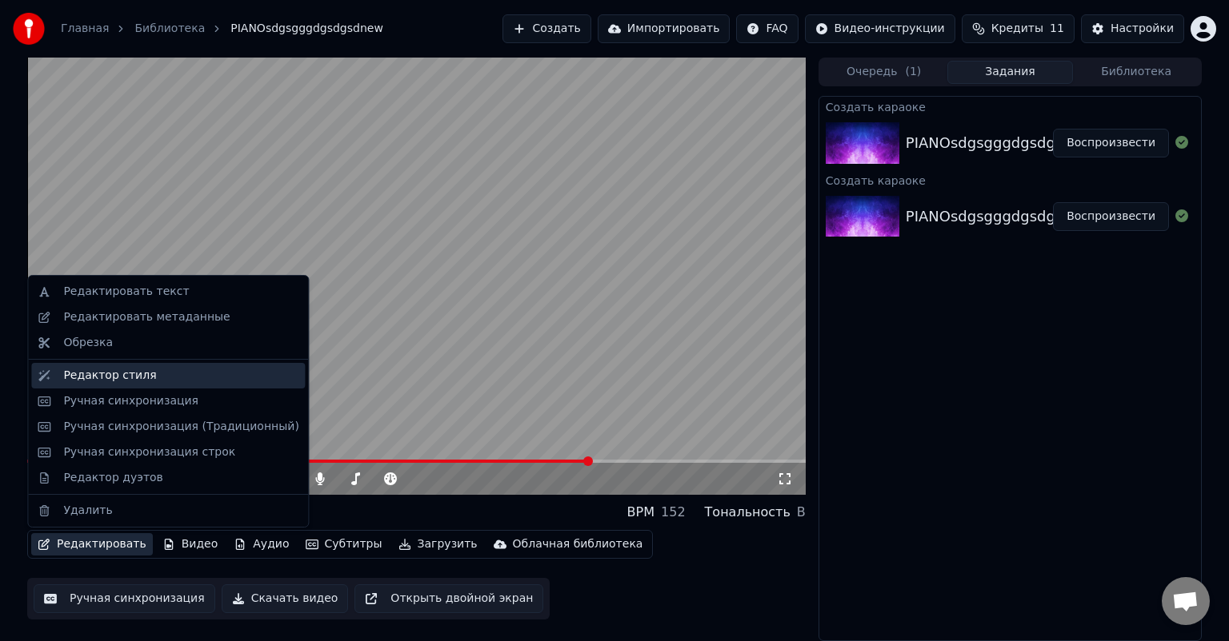
click at [130, 369] on div "Редактор стиля" at bounding box center [109, 376] width 93 height 16
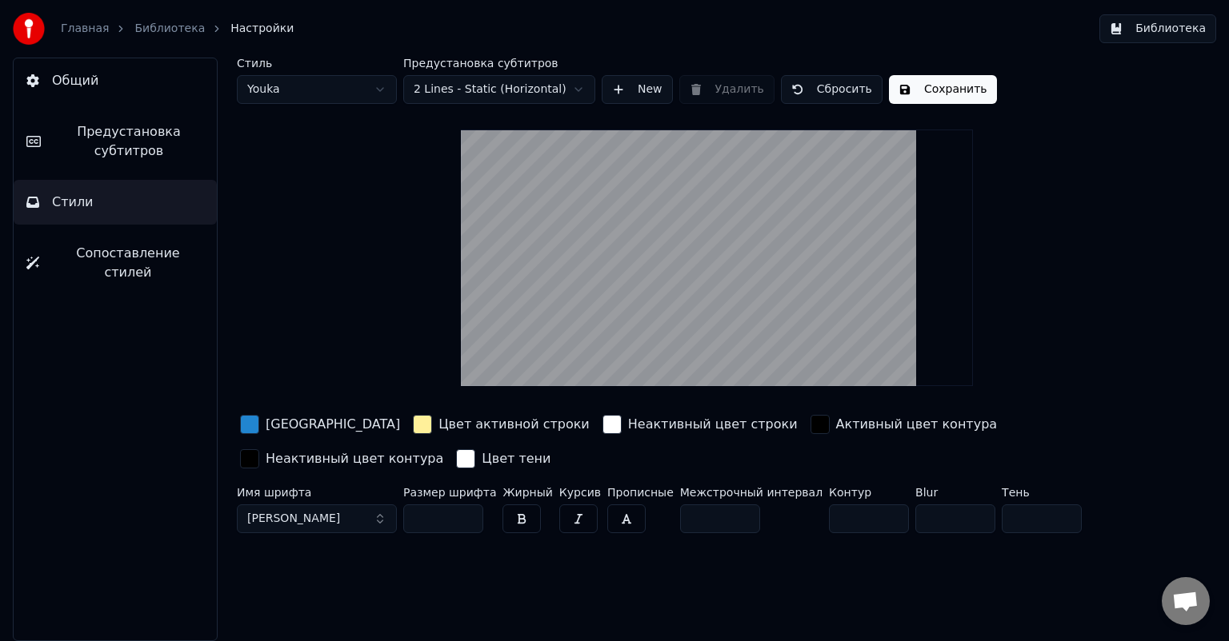
click at [464, 521] on input "**" at bounding box center [443, 519] width 80 height 29
type input "**"
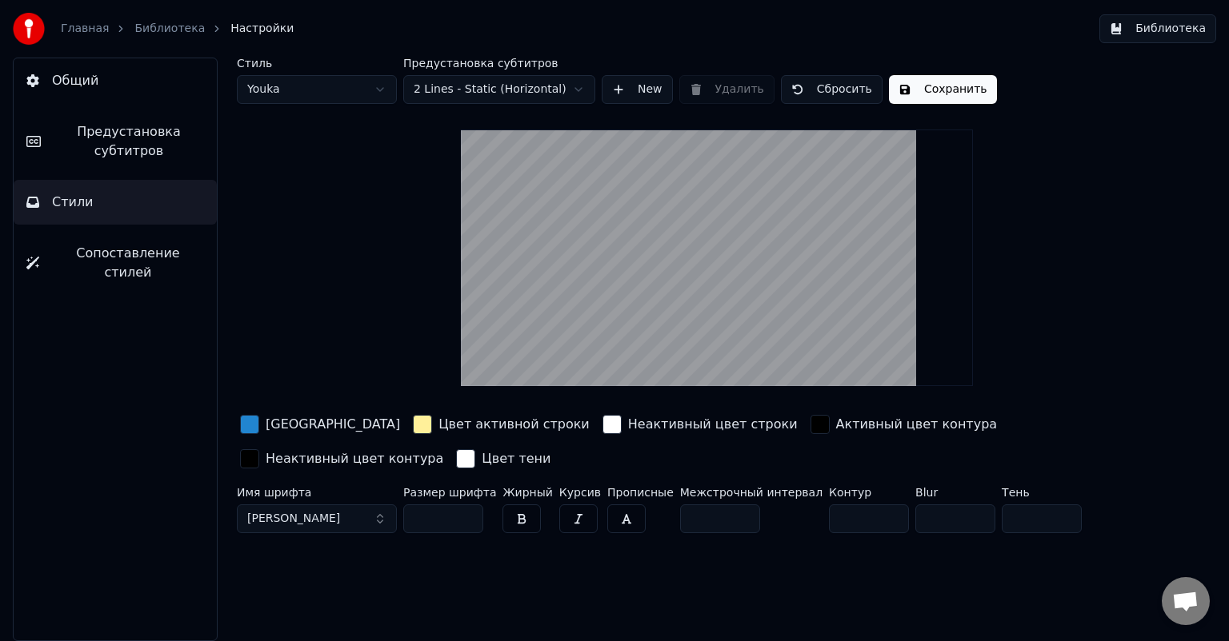
click at [464, 521] on input "**" at bounding box center [443, 519] width 80 height 29
click at [928, 87] on button "Сохранить" at bounding box center [943, 89] width 108 height 29
click at [928, 87] on button "Готово" at bounding box center [932, 89] width 86 height 29
click at [134, 26] on link "Библиотека" at bounding box center [169, 29] width 70 height 16
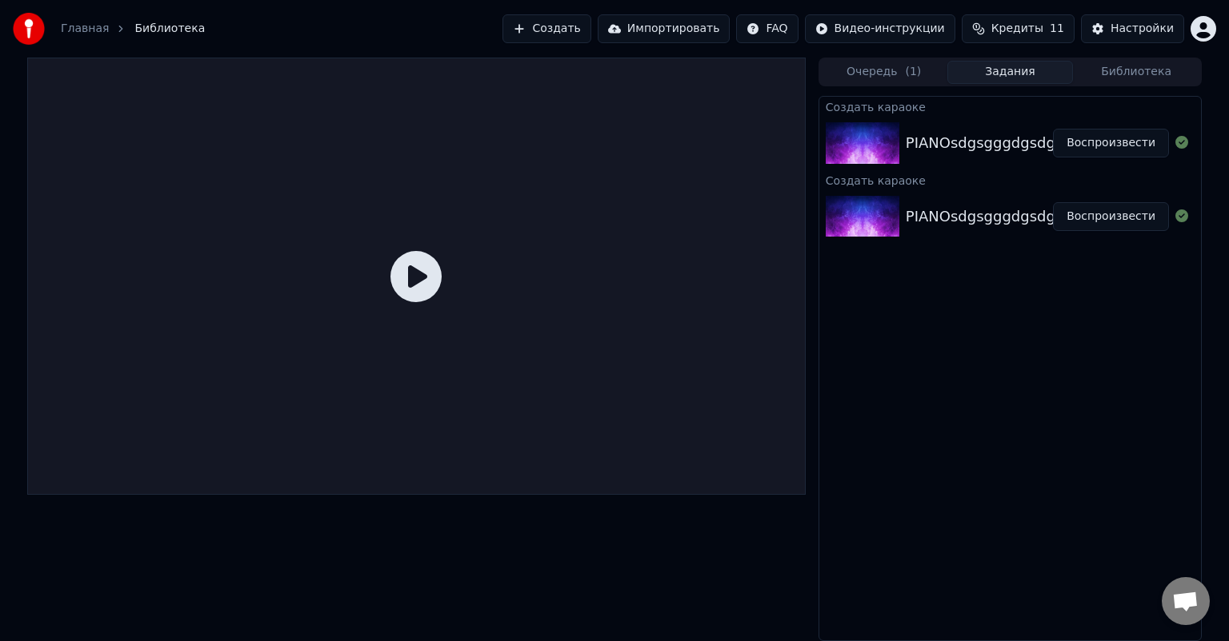
click at [1093, 139] on button "Воспроизвести" at bounding box center [1111, 143] width 116 height 29
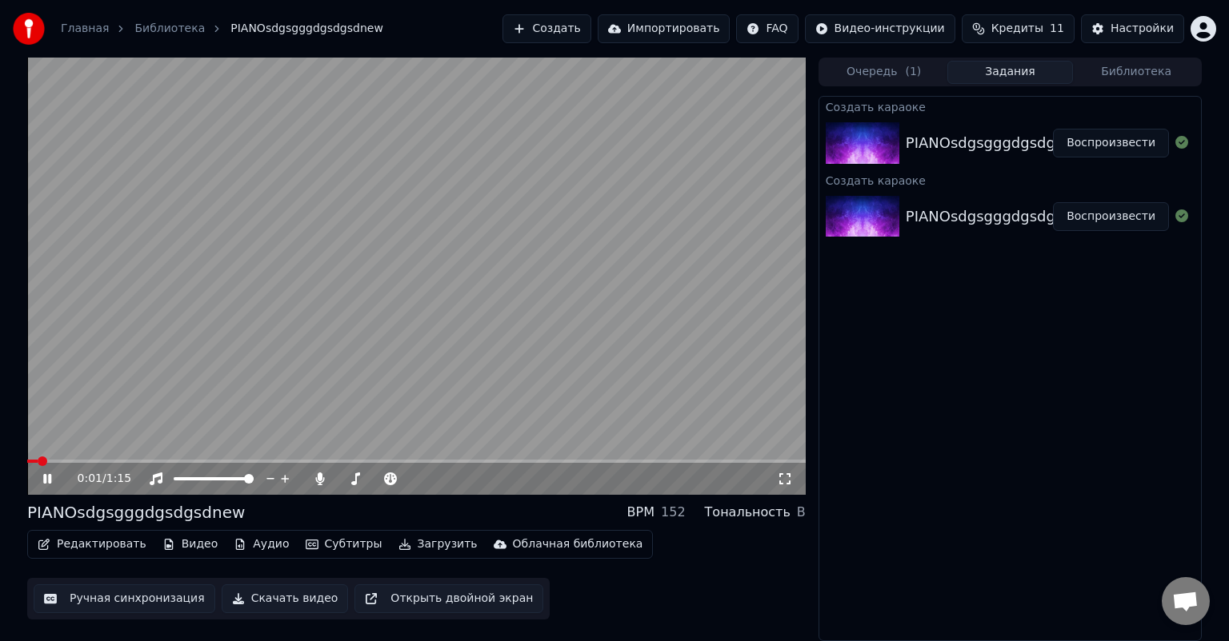
click at [112, 457] on video at bounding box center [416, 277] width 778 height 438
click at [286, 454] on video at bounding box center [416, 277] width 778 height 438
click at [325, 457] on video at bounding box center [416, 277] width 778 height 438
click at [323, 461] on span at bounding box center [416, 461] width 778 height 3
click at [48, 481] on icon at bounding box center [59, 479] width 38 height 13
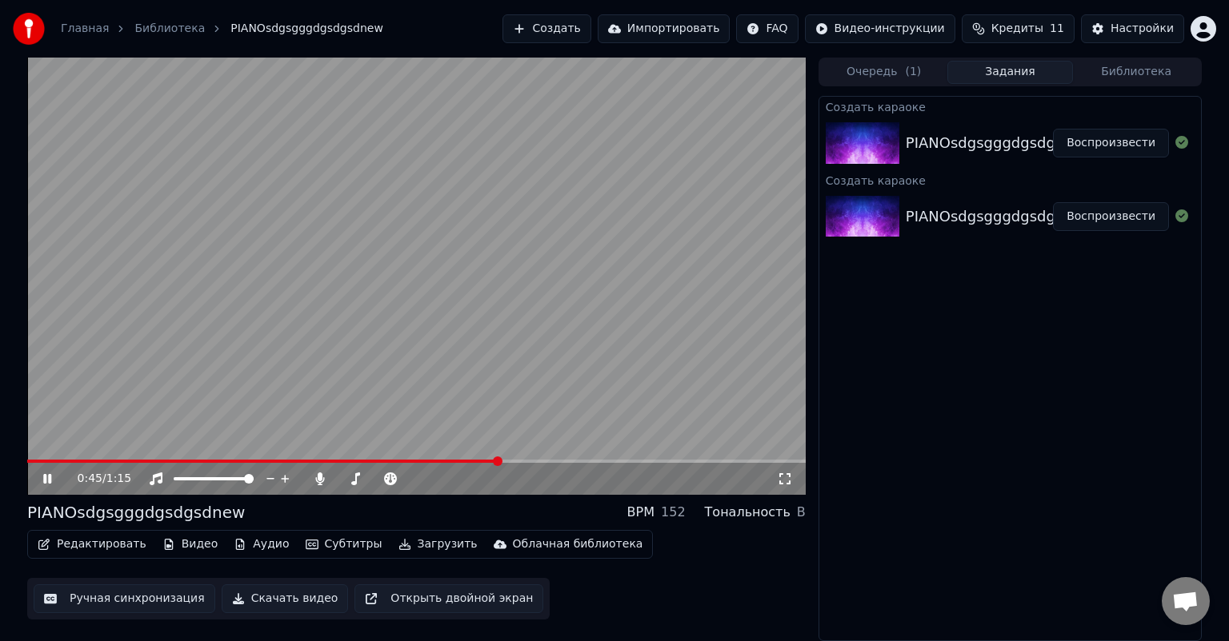
click at [47, 477] on icon at bounding box center [59, 479] width 38 height 13
click at [392, 544] on button "Загрузить" at bounding box center [438, 544] width 92 height 22
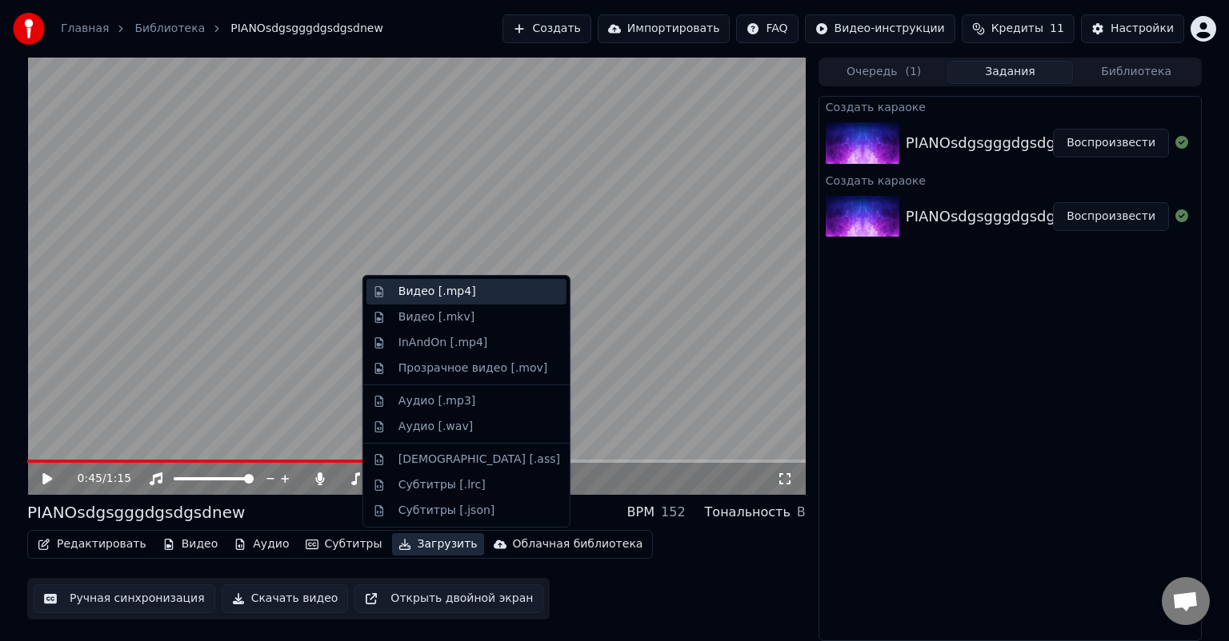
click at [434, 287] on div "Видео [.mp4]" at bounding box center [437, 292] width 78 height 16
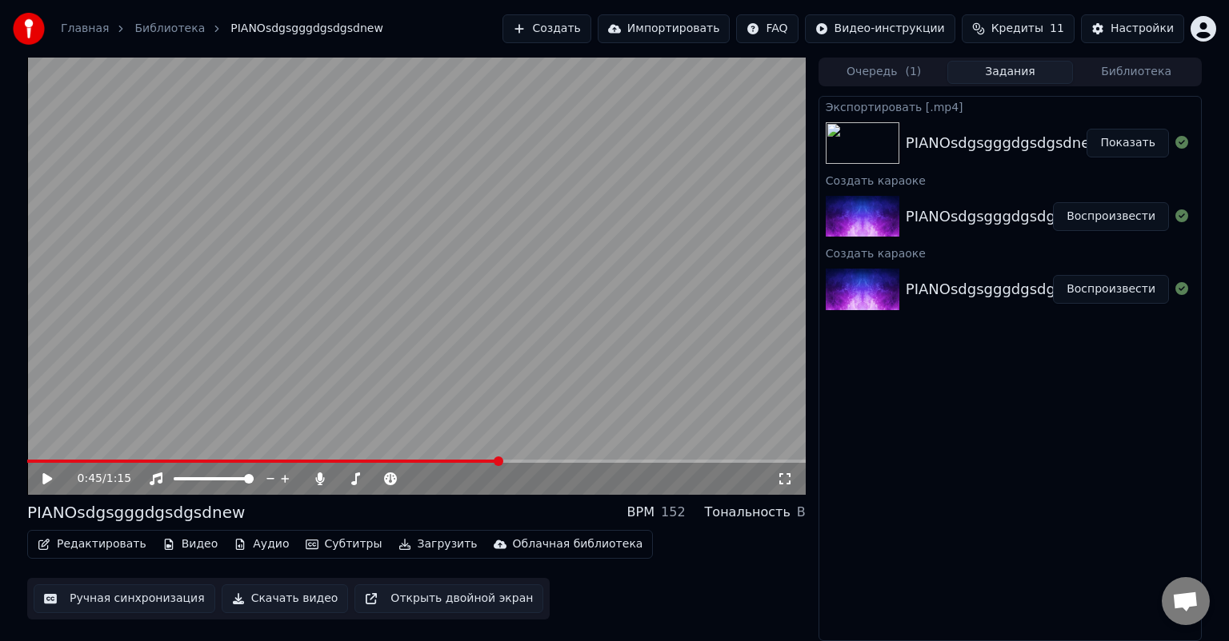
click at [1129, 148] on button "Показать" at bounding box center [1127, 143] width 82 height 29
